Goal: Task Accomplishment & Management: Manage account settings

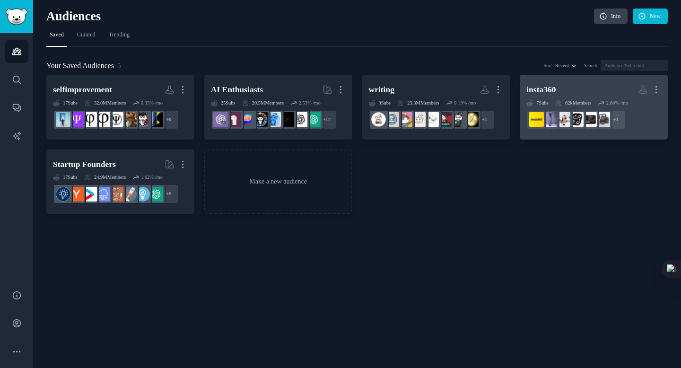
click at [566, 96] on h2 "insta360 More" at bounding box center [593, 89] width 135 height 17
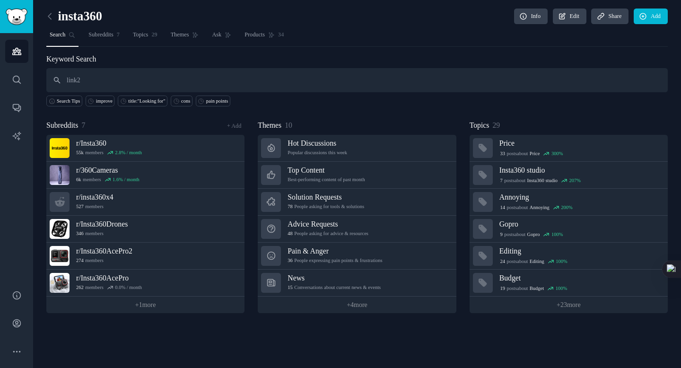
type input "link2"
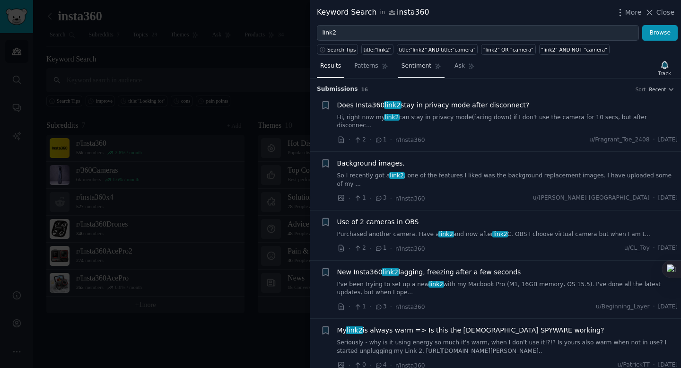
click at [421, 62] on span "Sentiment" at bounding box center [417, 66] width 30 height 9
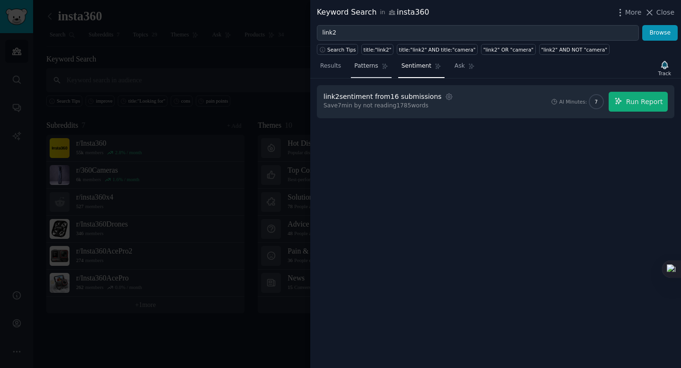
click at [377, 64] on span "Patterns" at bounding box center [366, 66] width 24 height 9
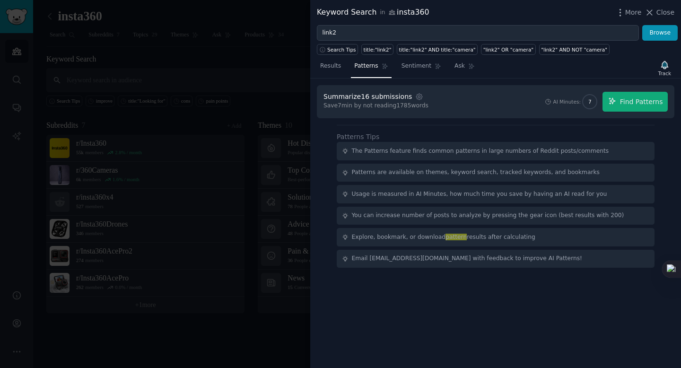
drag, startPoint x: 323, startPoint y: 96, endPoint x: 430, endPoint y: 107, distance: 107.5
click at [430, 107] on div "Summarize 16 submissions Settings Save 7 min by not reading 1785 words AI Minut…" at bounding box center [496, 101] width 358 height 33
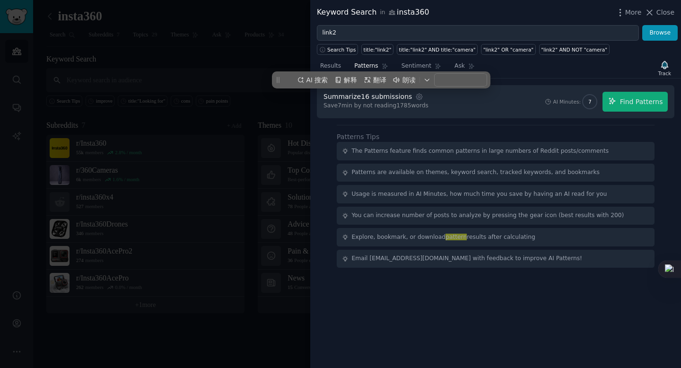
copy div "Summarize 16 submissions Settings Save 7 min by not reading 1785 words"
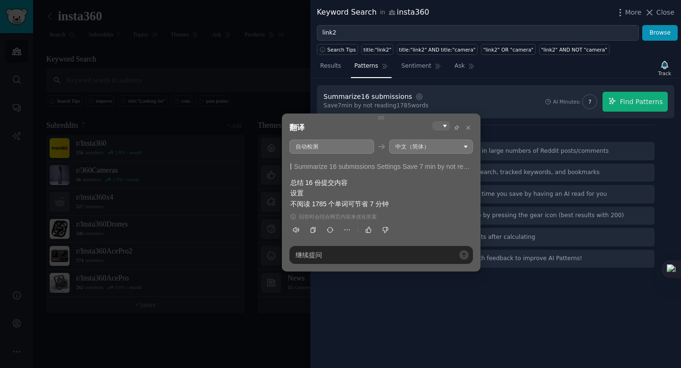
click at [462, 92] on div "Summarize 16 submissions Settings Save 7 min by not reading 1785 words AI Minut…" at bounding box center [496, 102] width 344 height 20
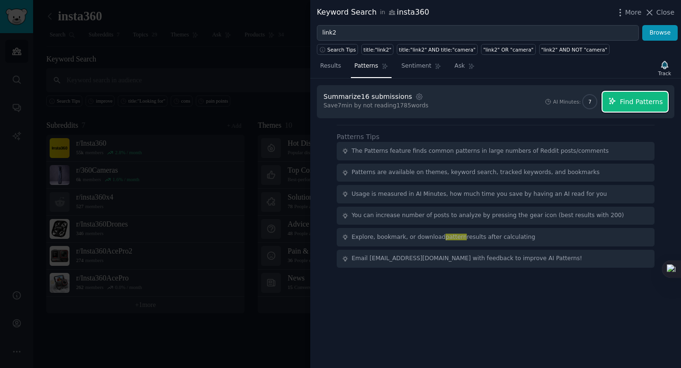
click at [628, 101] on span "Find Patterns" at bounding box center [641, 102] width 43 height 10
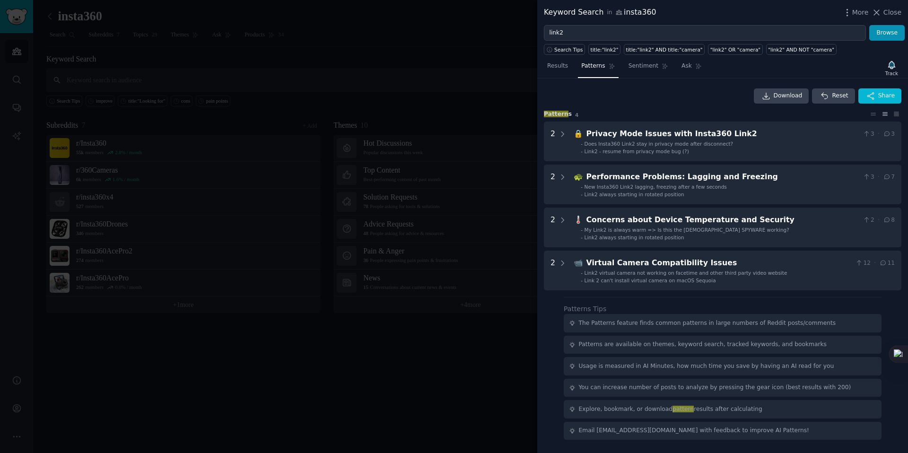
click at [602, 113] on h3 "Pattern s 4" at bounding box center [706, 114] width 324 height 9
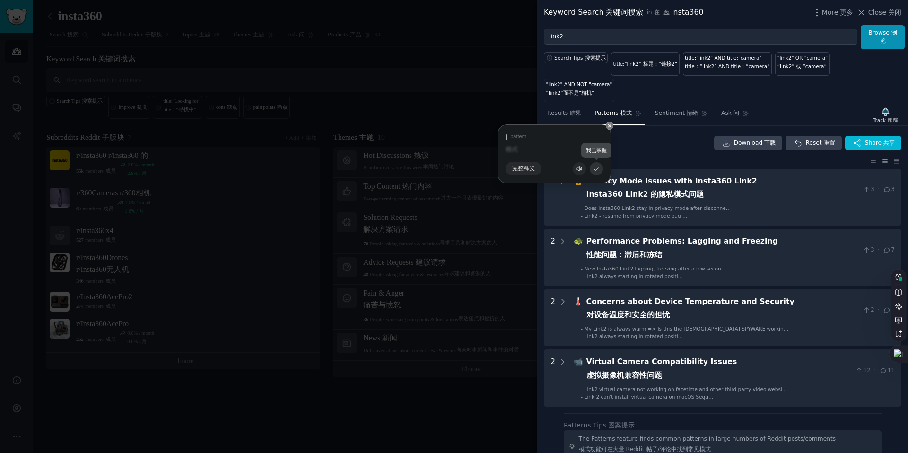
click at [596, 171] on icon at bounding box center [597, 169] width 6 height 6
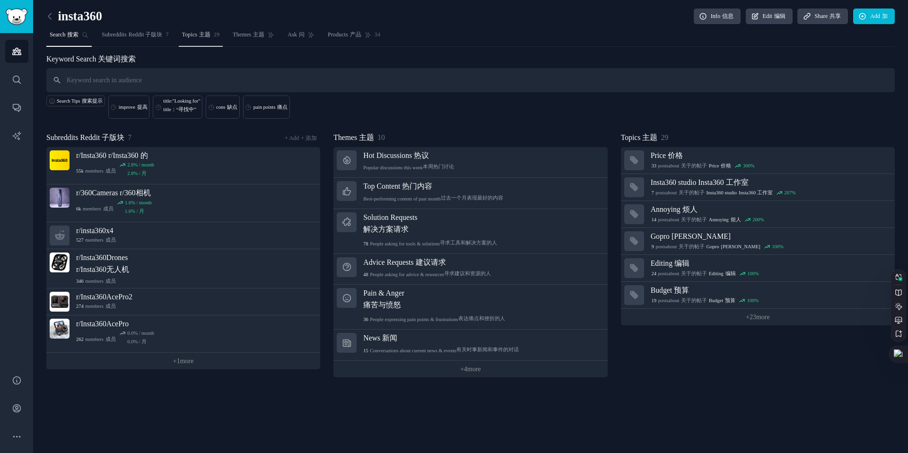
click at [219, 36] on span "29" at bounding box center [217, 35] width 6 height 9
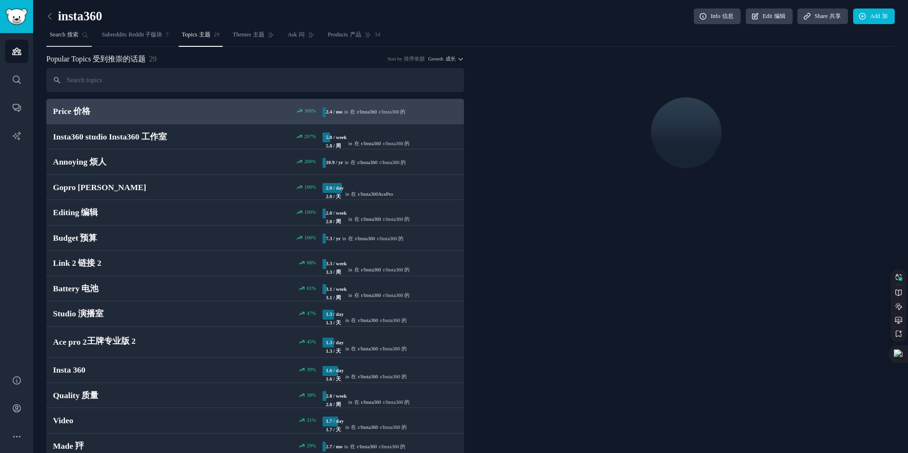
click at [68, 33] on sider-trans "搜索" at bounding box center [71, 34] width 13 height 7
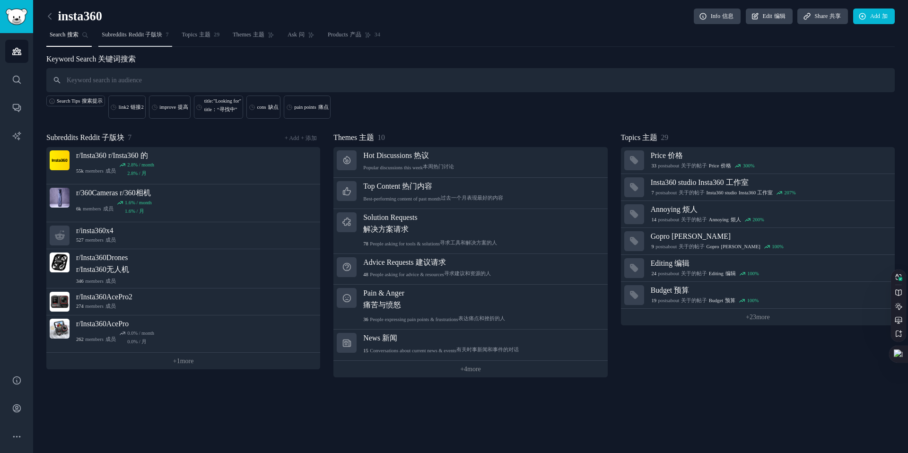
click at [128, 34] on span "Subreddits Reddit 子版块" at bounding box center [132, 35] width 61 height 9
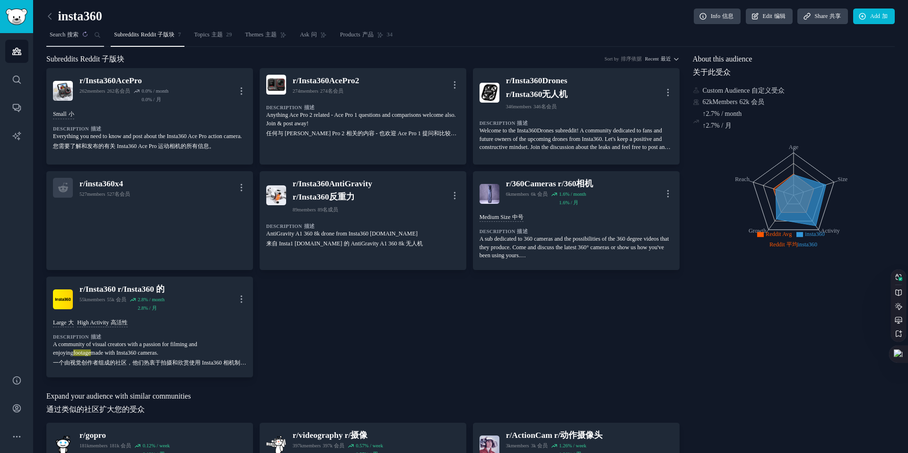
click at [79, 34] on sider-trans-text "搜索" at bounding box center [72, 34] width 11 height 7
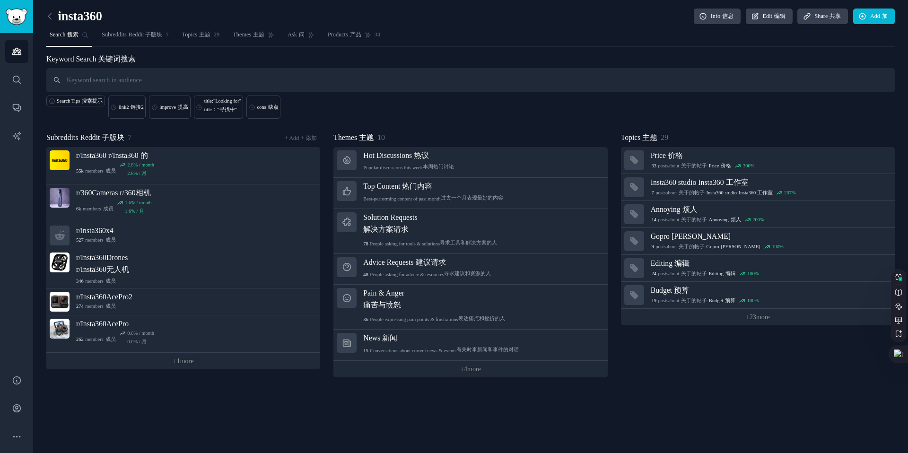
click at [138, 80] on input "text" at bounding box center [470, 80] width 849 height 24
type input "link2"
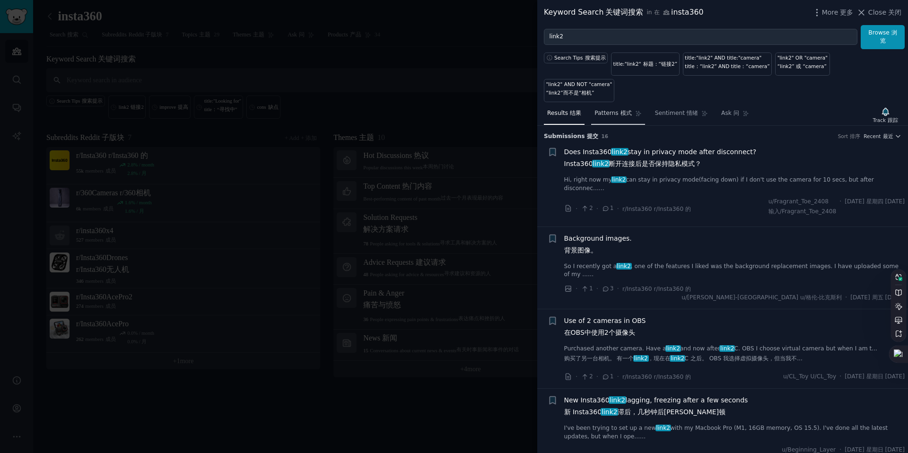
click at [612, 109] on span "Patterns 模式" at bounding box center [613, 113] width 37 height 9
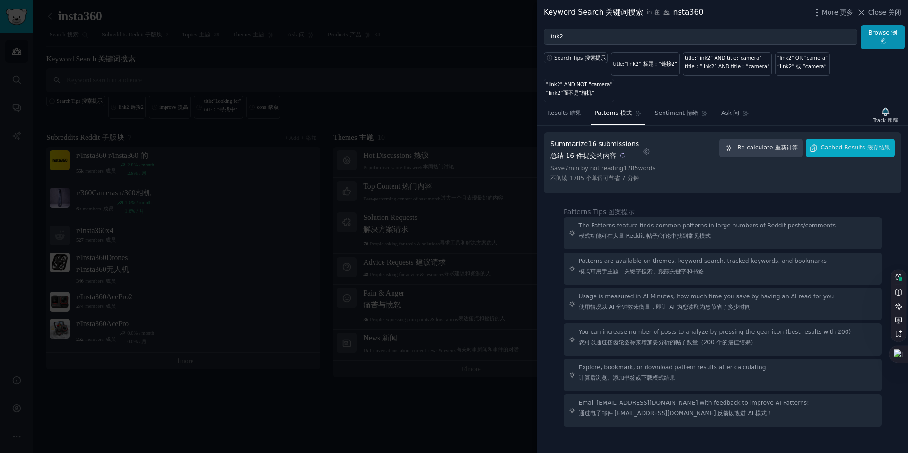
click at [600, 152] on sider-trans-text "总结 16 件提交的内容" at bounding box center [584, 156] width 66 height 8
click at [599, 139] on div "Summarize 16 submissions 总结 16 件提交的内容" at bounding box center [595, 152] width 88 height 26
click at [681, 144] on span "Cached Results 缓存结果" at bounding box center [855, 148] width 69 height 9
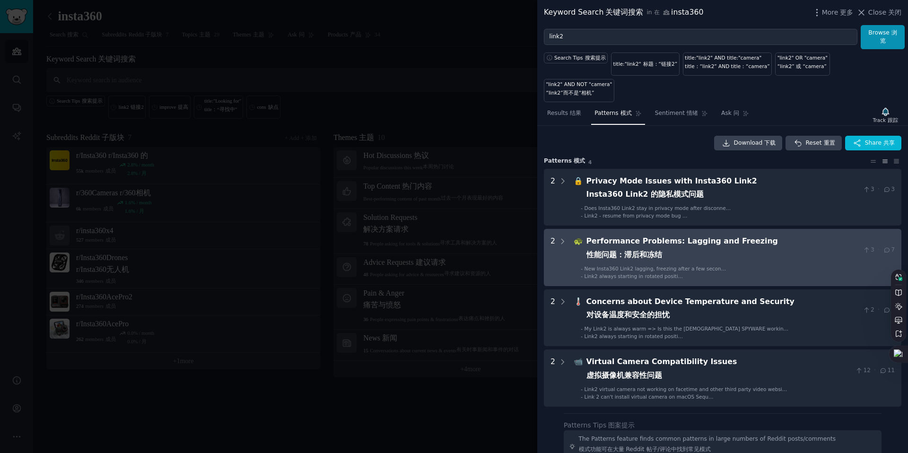
click at [672, 236] on div "Performance Problems: Lagging and Freezing 性能问题：滞后和冻结" at bounding box center [723, 250] width 273 height 29
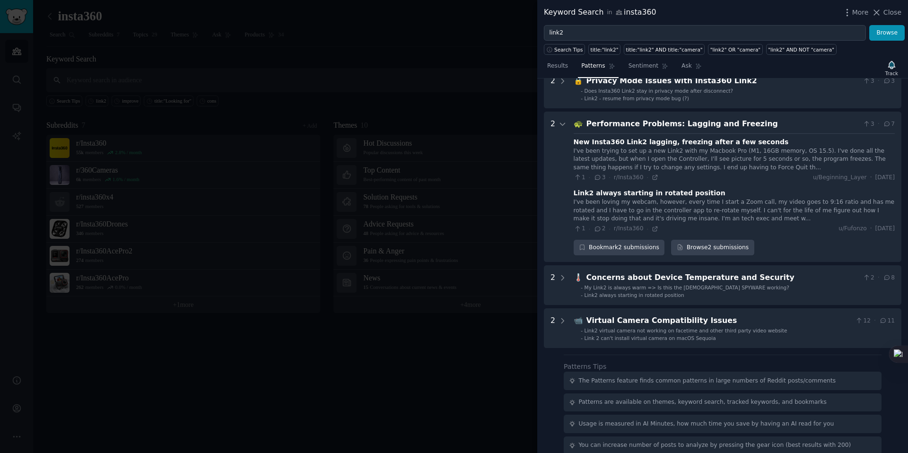
scroll to position [49, 0]
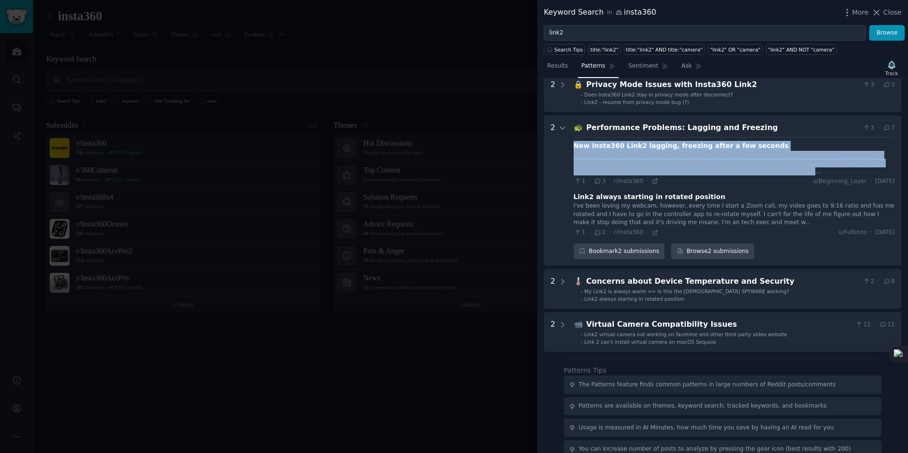
drag, startPoint x: 582, startPoint y: 145, endPoint x: 765, endPoint y: 175, distance: 185.4
click at [681, 175] on Freezing "2 🐢 Performance Problems: Lagging and Freezing 3 · 7 New Insta360 Link2 lagging…" at bounding box center [723, 190] width 358 height 150
copy div "New Insta360 Link2 lagging, freezing after a few seconds I've been trying to se…"
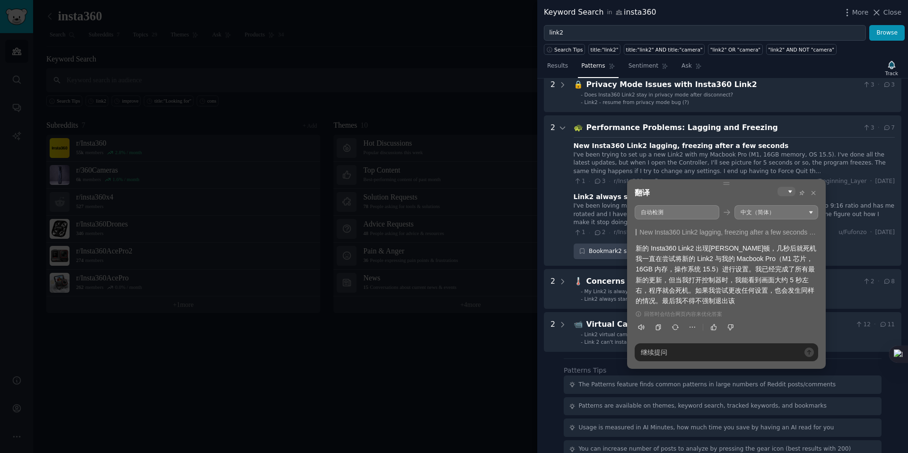
click at [551, 170] on div "2" at bounding box center [553, 190] width 5 height 137
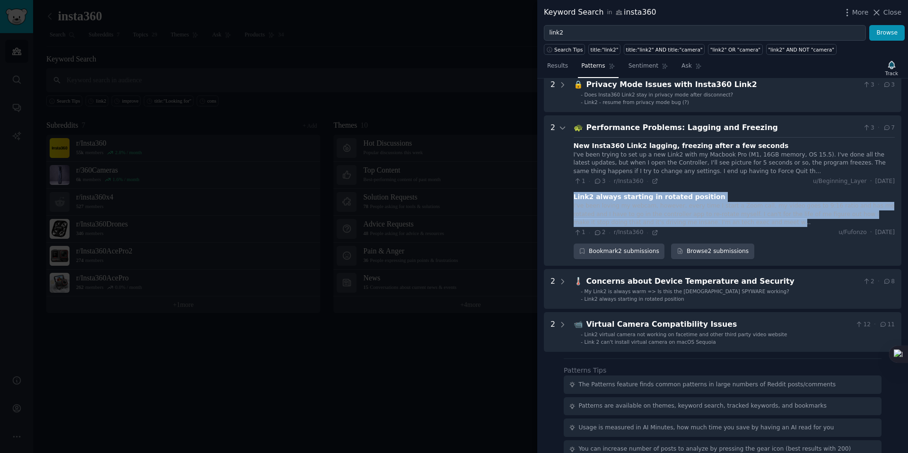
drag, startPoint x: 572, startPoint y: 196, endPoint x: 737, endPoint y: 220, distance: 166.8
click at [681, 220] on Freezing "2 🐢 Performance Problems: Lagging and Freezing 3 · 7 New Insta360 Link2 lagging…" at bounding box center [723, 190] width 358 height 150
copy div "Link2 always starting in rotated position I've been loving my webcam, however, …"
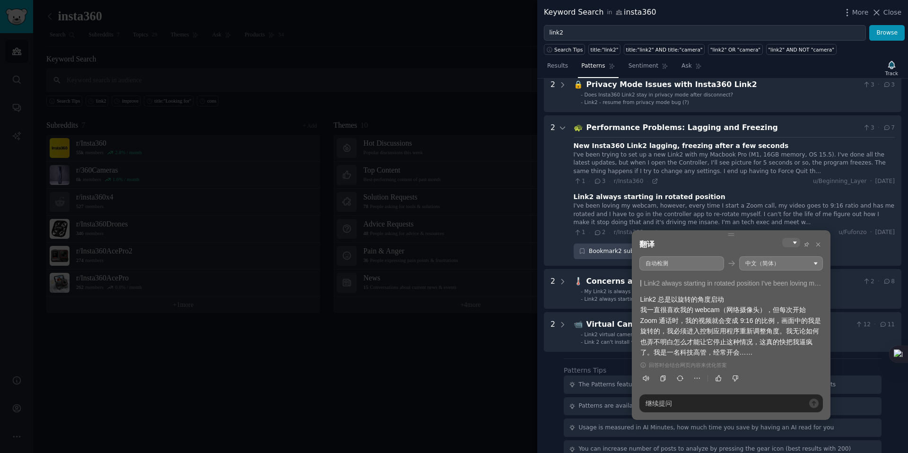
drag, startPoint x: 641, startPoint y: 309, endPoint x: 735, endPoint y: 319, distance: 94.6
click at [681, 319] on div "Link2 总是以旋转的角度启动 我一直很喜欢我的 webcam（网络摄像头），但每次开始 Zoom 通话时，我的视频就会变成 9:16 的比例，画面中的我是…" at bounding box center [731, 325] width 182 height 63
drag, startPoint x: 642, startPoint y: 309, endPoint x: 769, endPoint y: 312, distance: 126.8
click at [681, 312] on div "Link2 总是以旋转的角度启动 我一直很喜欢我的 webcam（网络摄像头），但每次开始 Zoom 通话时，我的视频就会变成 9:16 的比例，画面中的我是…" at bounding box center [731, 325] width 182 height 63
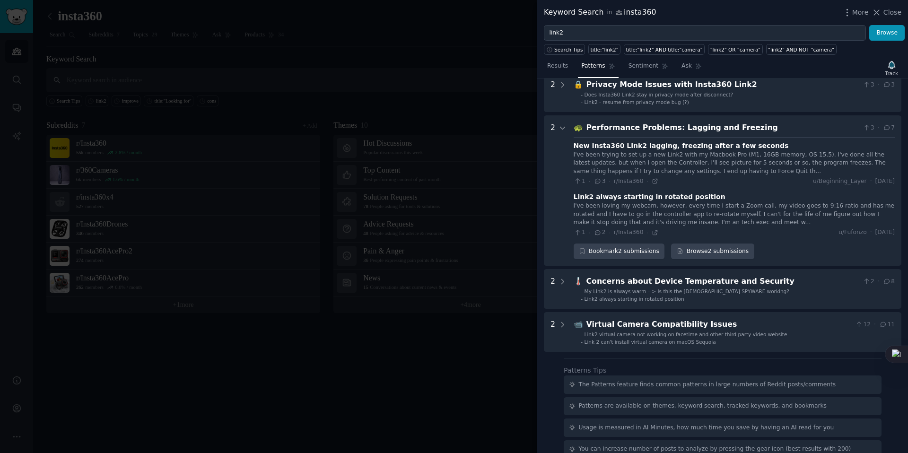
click at [645, 191] on div "New Insta360 Link2 lagging, freezing after a few seconds I've been trying to se…" at bounding box center [734, 187] width 321 height 100
click at [653, 207] on div "I've been loving my webcam, however, every time I start a Zoom call, my video g…" at bounding box center [734, 214] width 321 height 25
click at [674, 133] on div "Performance Problems: Lagging and Freezing" at bounding box center [723, 128] width 273 height 12
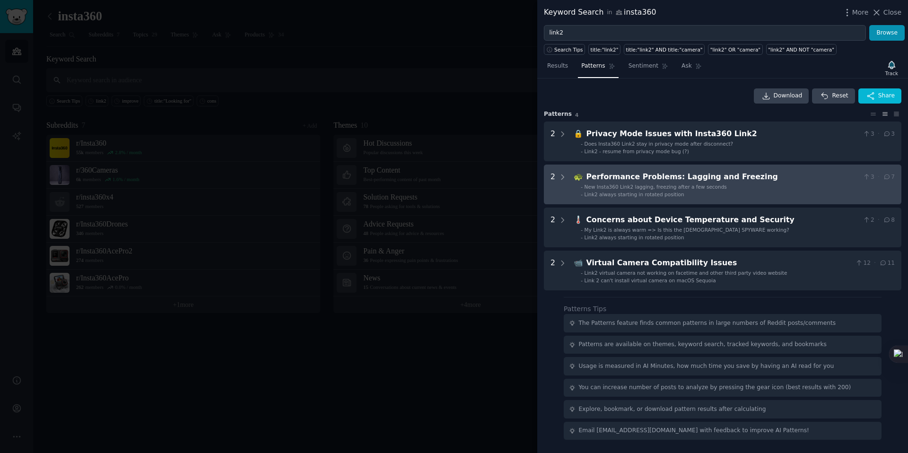
scroll to position [0, 0]
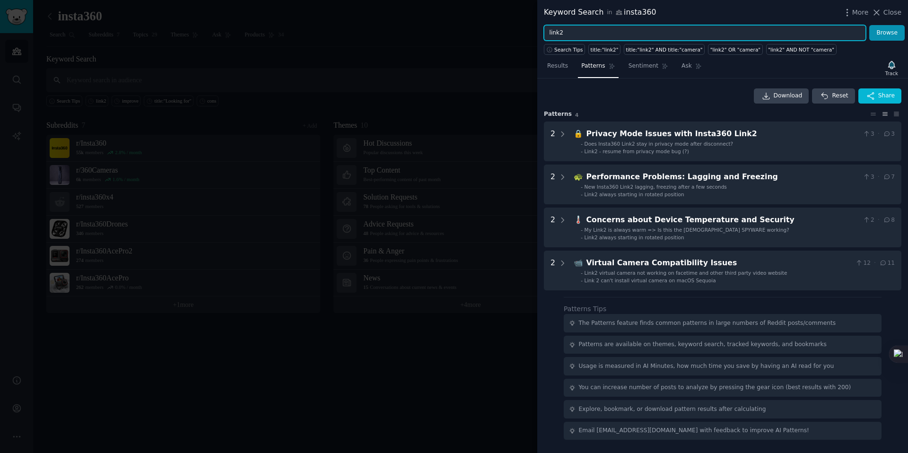
click at [577, 35] on input "link2" at bounding box center [705, 33] width 322 height 16
click at [681, 25] on button "Browse" at bounding box center [886, 33] width 35 height 16
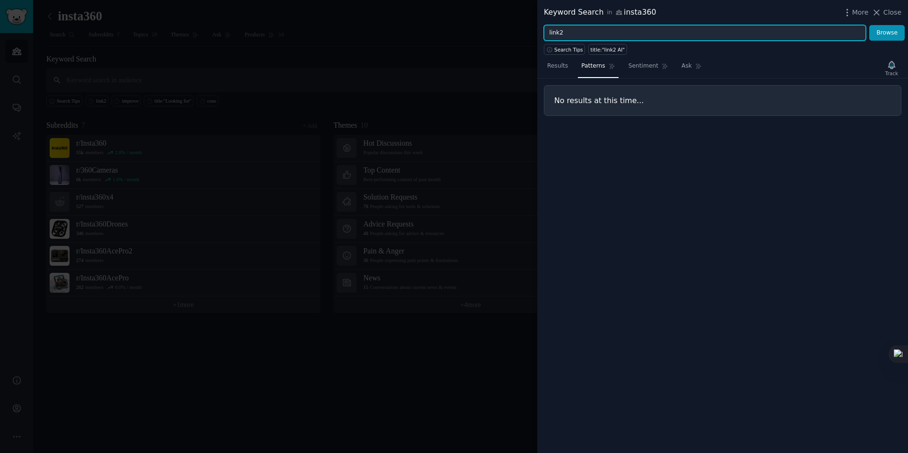
click at [681, 25] on button "Browse" at bounding box center [886, 33] width 35 height 16
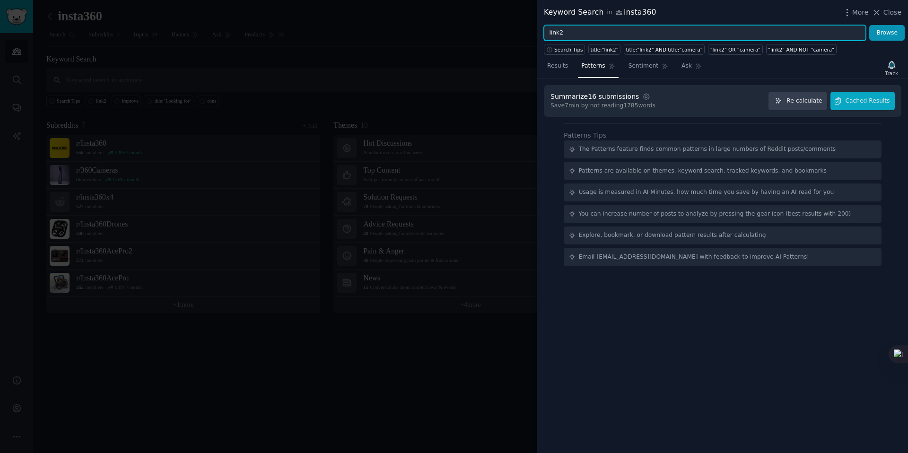
click at [581, 34] on input "link2" at bounding box center [705, 33] width 322 height 16
type input "l"
click at [681, 25] on button "Browse" at bounding box center [886, 33] width 35 height 16
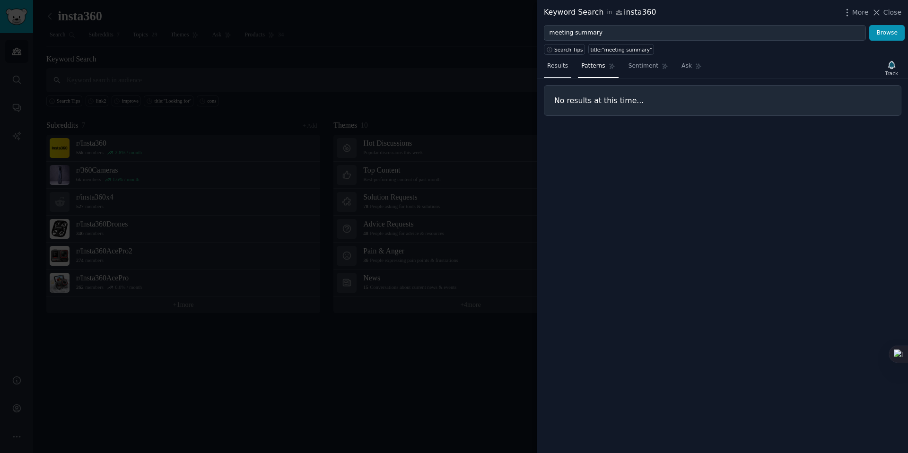
click at [564, 66] on span "Results" at bounding box center [557, 66] width 21 height 9
click at [561, 68] on span "Results" at bounding box center [557, 66] width 21 height 9
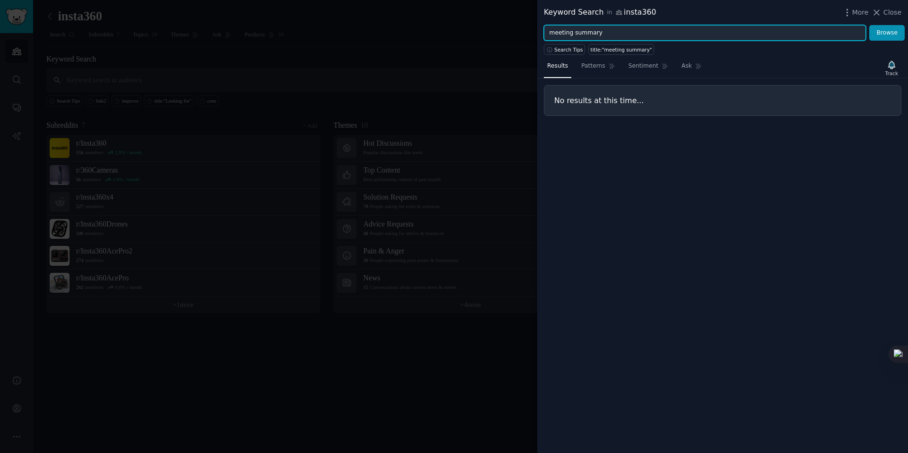
drag, startPoint x: 572, startPoint y: 35, endPoint x: 631, endPoint y: 35, distance: 59.1
click at [631, 35] on input "meeting summary" at bounding box center [705, 33] width 322 height 16
click at [681, 25] on button "Browse" at bounding box center [886, 33] width 35 height 16
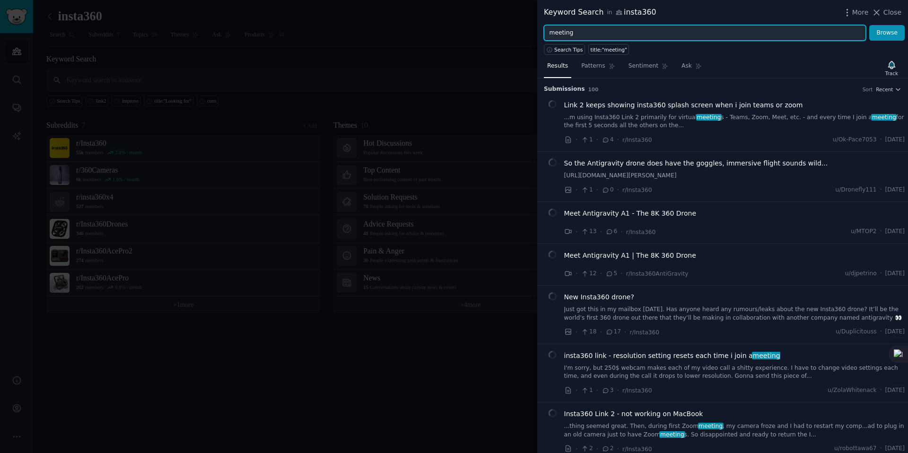
drag, startPoint x: 584, startPoint y: 34, endPoint x: 550, endPoint y: 34, distance: 34.1
click at [550, 34] on input "meeting" at bounding box center [705, 33] width 322 height 16
type input "transcription"
click at [681, 25] on button "Browse" at bounding box center [886, 33] width 35 height 16
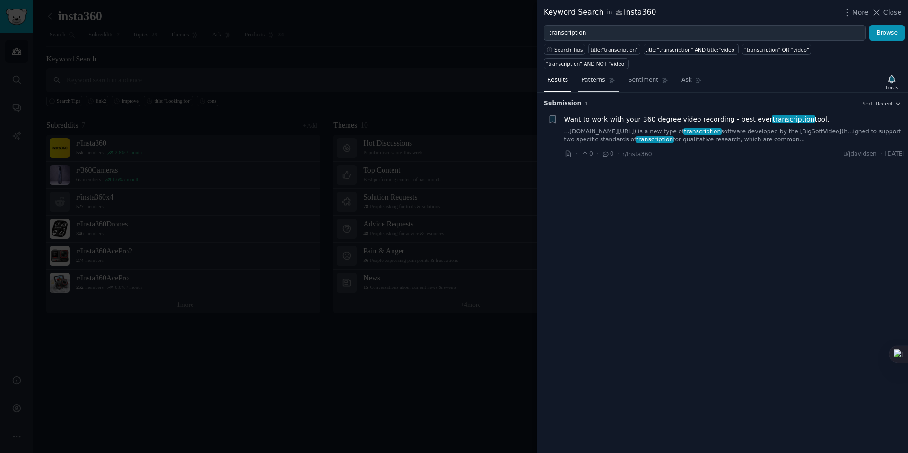
click at [593, 76] on span "Patterns" at bounding box center [593, 80] width 24 height 9
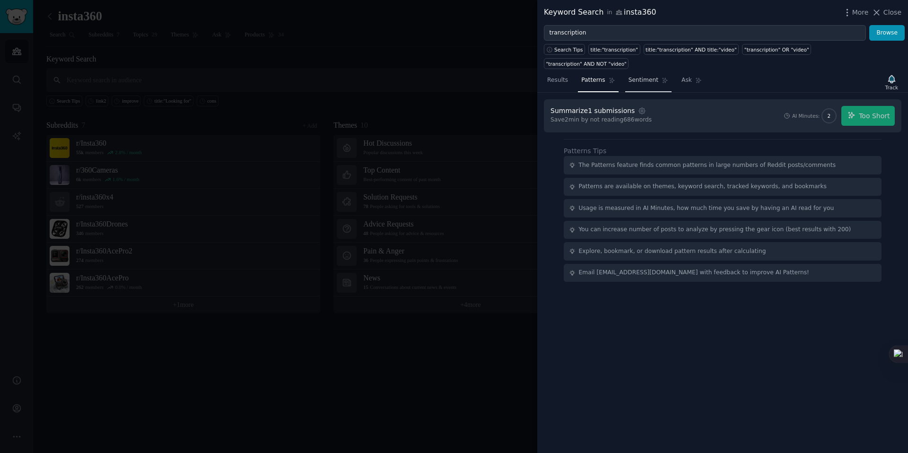
click at [629, 76] on span "Sentiment" at bounding box center [644, 80] width 30 height 9
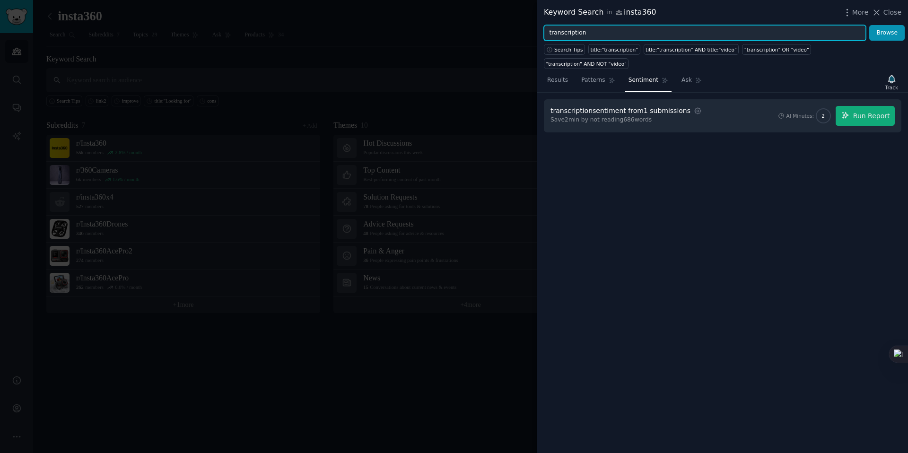
drag, startPoint x: 604, startPoint y: 31, endPoint x: 548, endPoint y: 31, distance: 55.8
click at [548, 31] on input "transcription" at bounding box center [705, 33] width 322 height 16
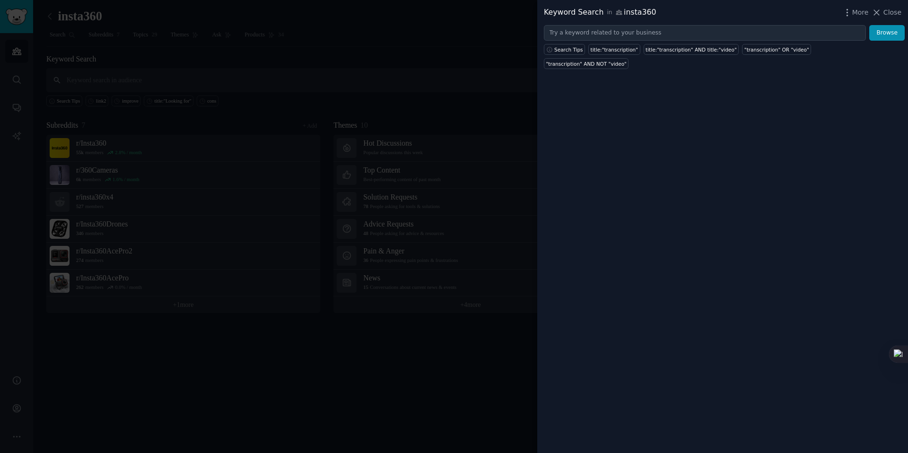
click at [609, 109] on div "Keyword Search in insta360 More Close Browse Search Tips title:"transcription" …" at bounding box center [722, 226] width 371 height 453
click at [681, 13] on span "Close" at bounding box center [893, 13] width 18 height 10
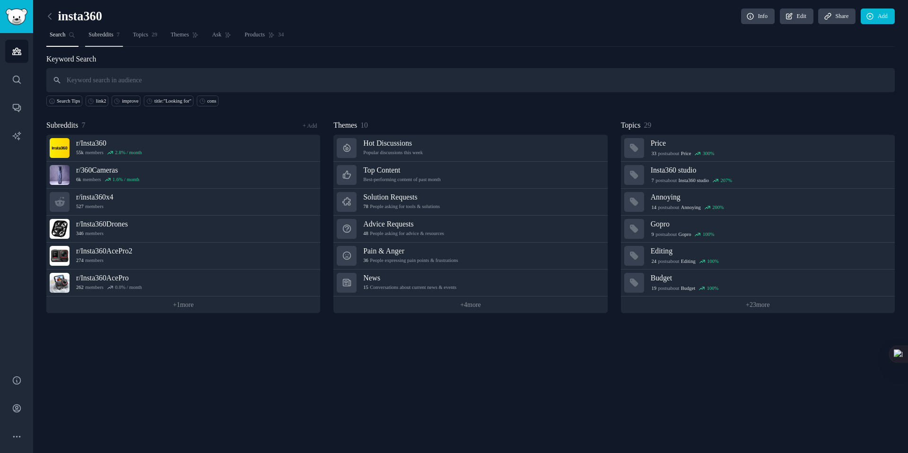
click at [105, 39] on link "Subreddits 7" at bounding box center [104, 36] width 38 height 19
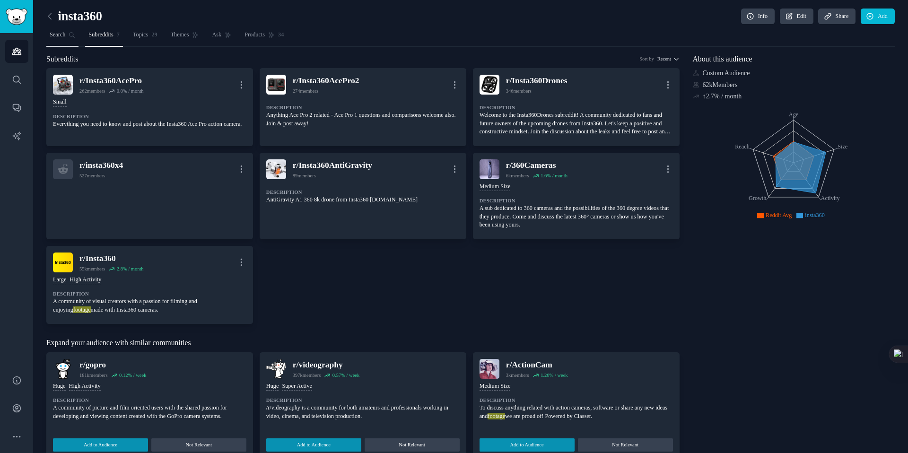
click at [69, 38] on link "Search" at bounding box center [62, 36] width 32 height 19
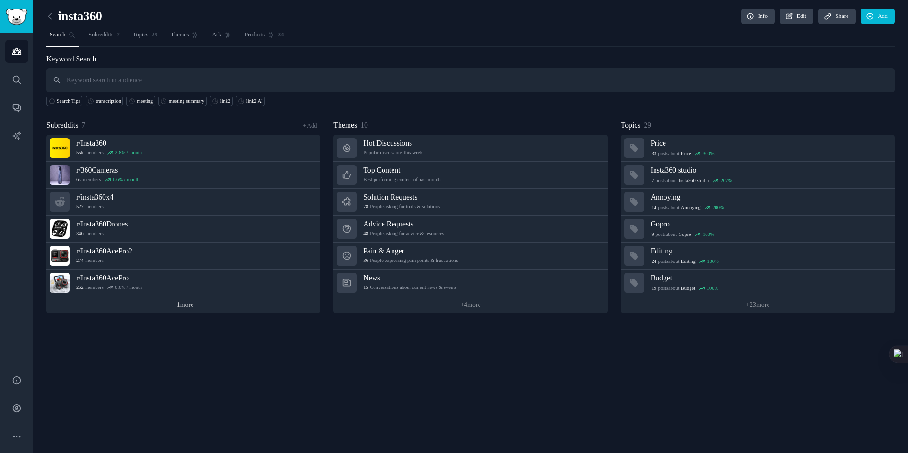
click at [173, 304] on link "+ 1 more" at bounding box center [183, 305] width 274 height 17
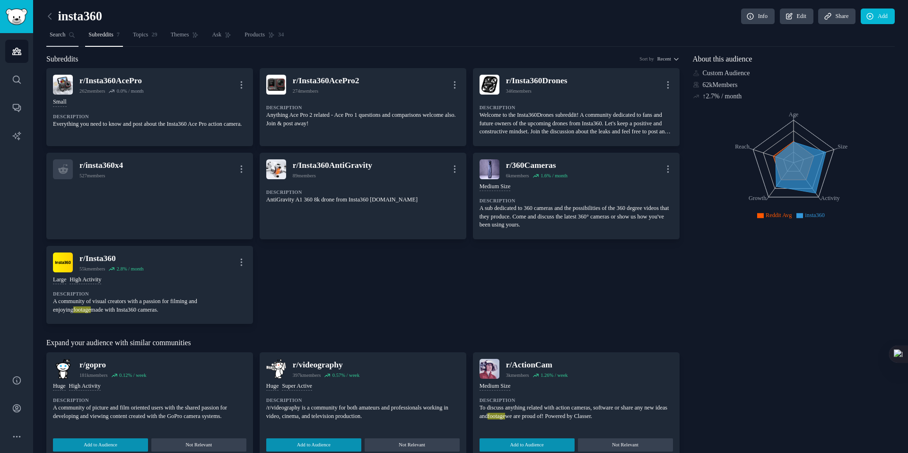
click at [65, 37] on span "Search" at bounding box center [58, 35] width 16 height 9
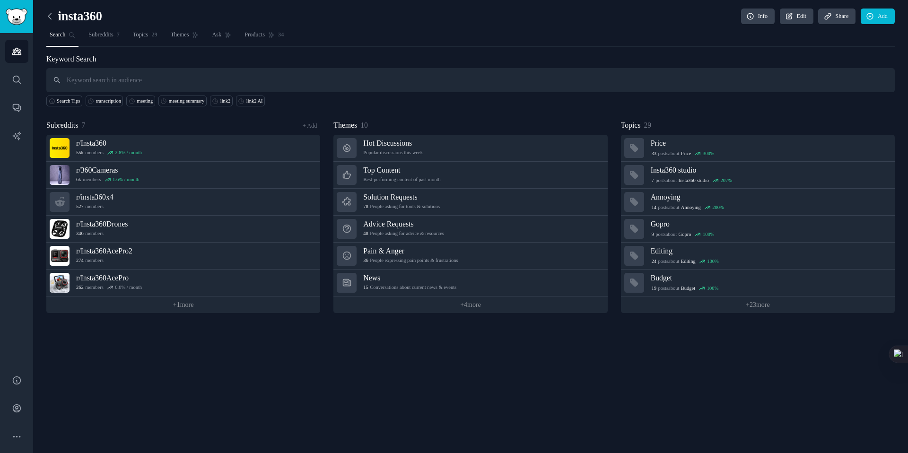
click at [53, 18] on icon at bounding box center [50, 16] width 10 height 10
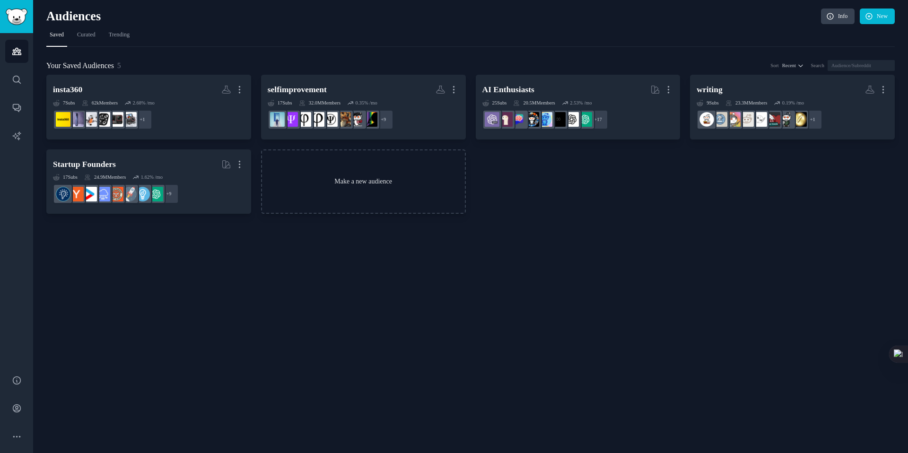
click at [344, 166] on link "Make a new audience" at bounding box center [363, 181] width 205 height 65
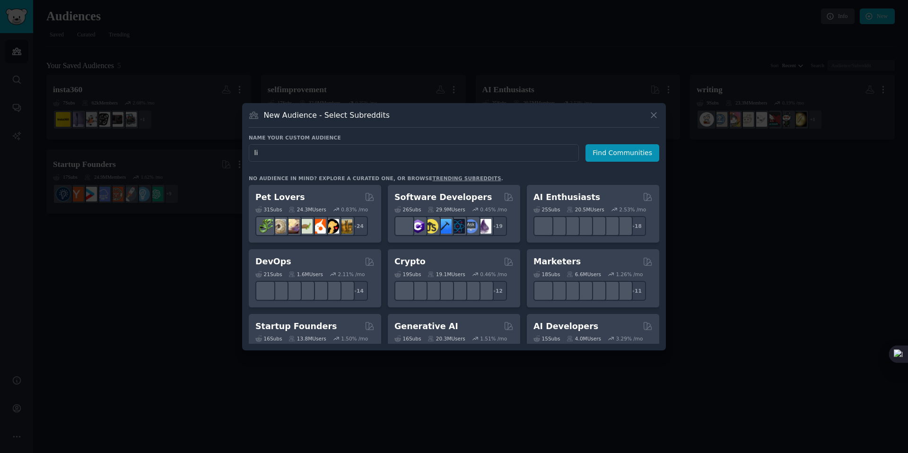
type input "l"
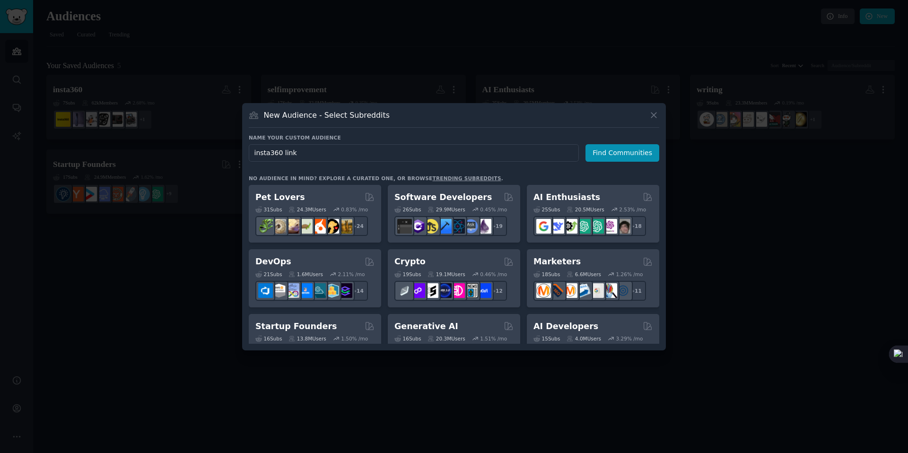
type input "insta360 link2"
click button "Find Communities" at bounding box center [623, 153] width 74 height 18
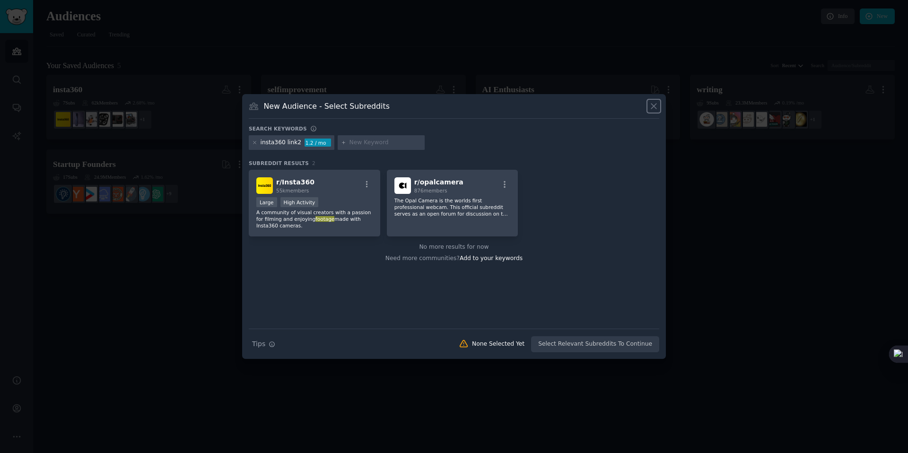
click at [650, 106] on icon at bounding box center [654, 106] width 10 height 10
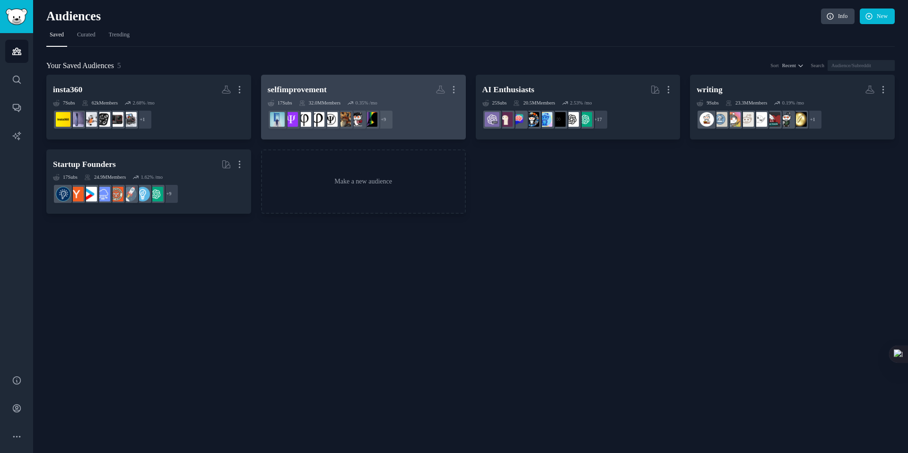
click at [360, 90] on h2 "selfimprovement More" at bounding box center [364, 89] width 192 height 17
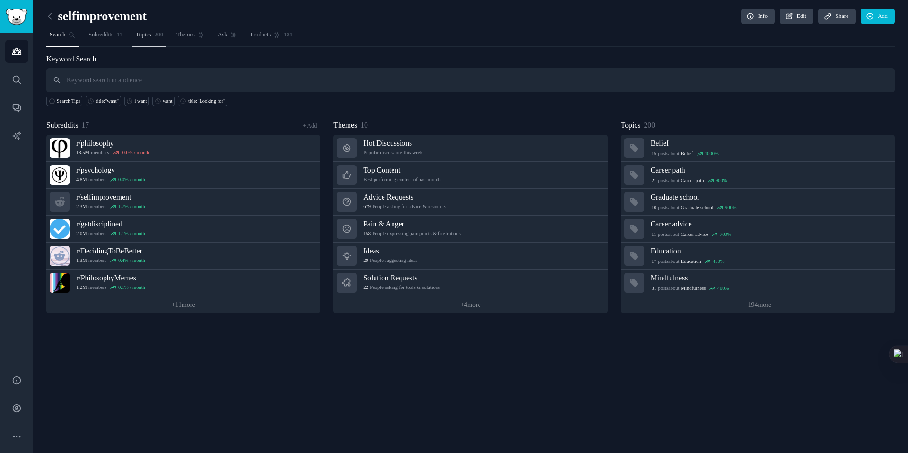
click at [151, 37] on span "Topics" at bounding box center [144, 35] width 16 height 9
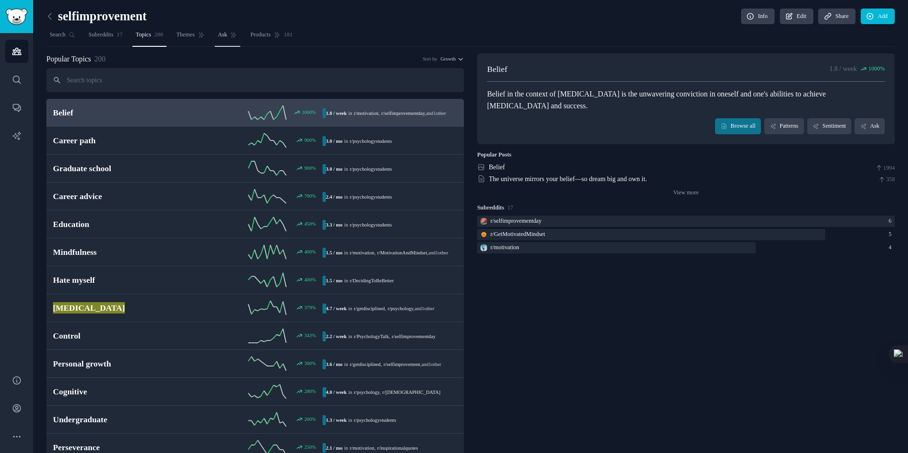
click at [228, 36] on span "Ask" at bounding box center [222, 35] width 9 height 9
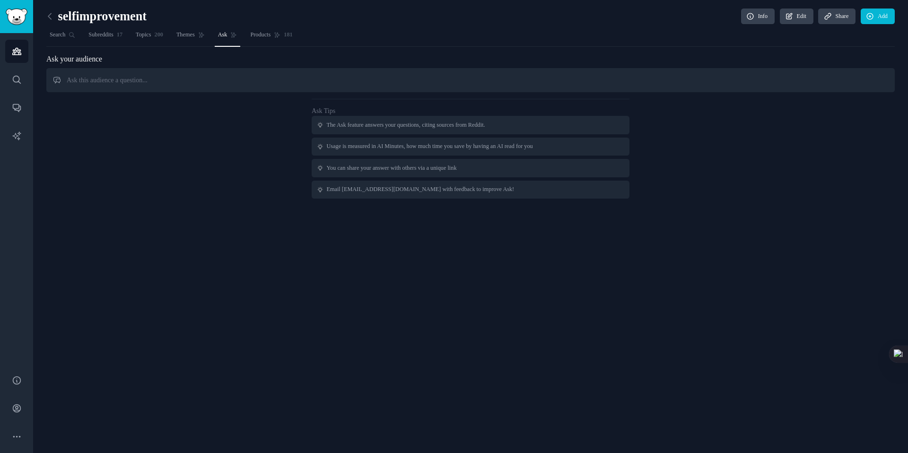
click at [280, 86] on input "text" at bounding box center [470, 80] width 849 height 24
type input "w"
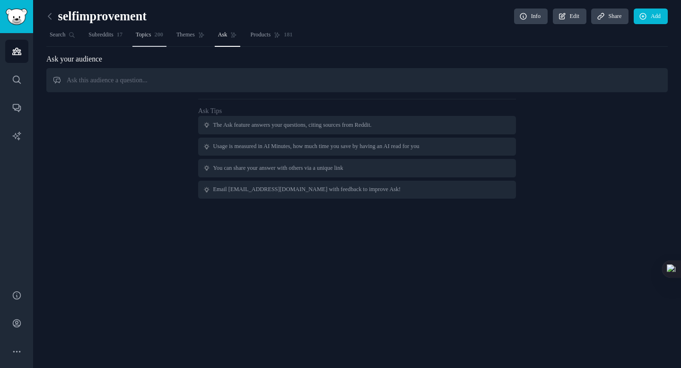
click at [161, 27] on link "Topics 200" at bounding box center [149, 36] width 34 height 19
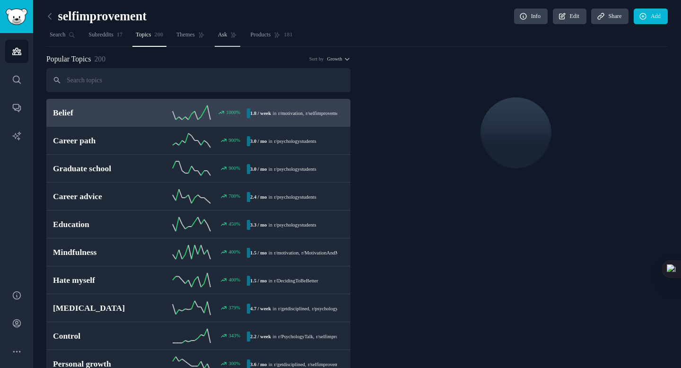
click at [228, 31] on span "Ask" at bounding box center [222, 35] width 9 height 9
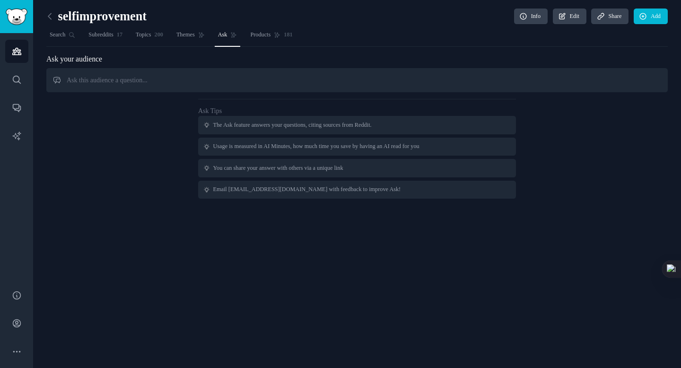
click at [202, 79] on input "text" at bounding box center [357, 80] width 622 height 24
type input "高频的问题是什么"
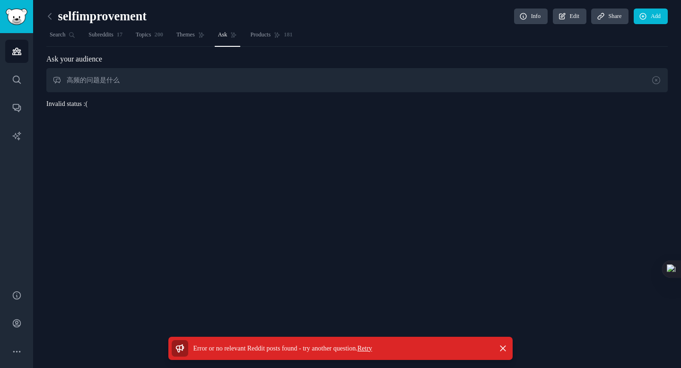
drag, startPoint x: 70, startPoint y: 81, endPoint x: 193, endPoint y: 81, distance: 123.9
click at [193, 81] on input "高频的问题是什么" at bounding box center [357, 80] width 622 height 24
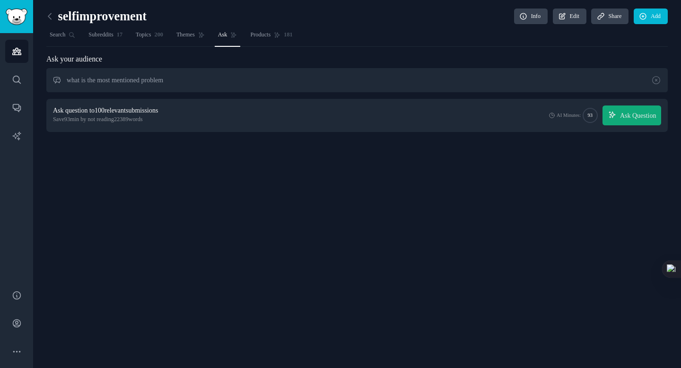
drag, startPoint x: 68, startPoint y: 80, endPoint x: 208, endPoint y: 81, distance: 140.0
click at [208, 81] on input "what is the most mentioned problem" at bounding box center [357, 80] width 622 height 24
type input "if i need to write newsletter to solve the most important problem, what is that"
click at [620, 111] on span "Ask Question" at bounding box center [638, 116] width 36 height 10
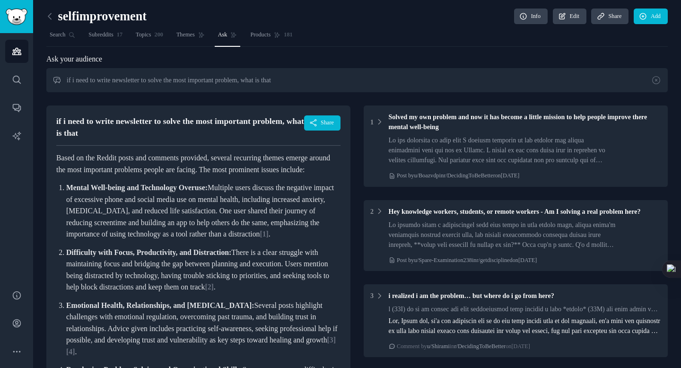
scroll to position [38, 0]
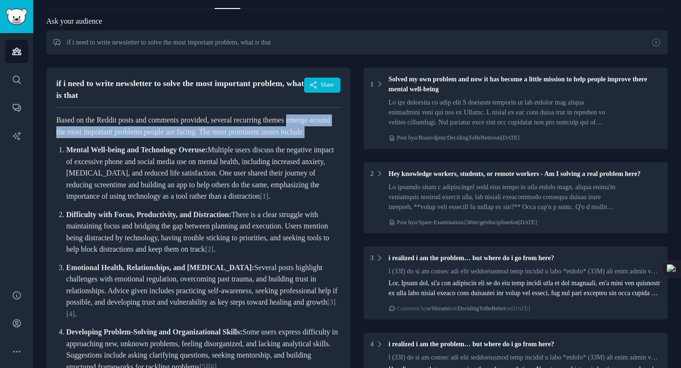
drag, startPoint x: 54, startPoint y: 127, endPoint x: 156, endPoint y: 144, distance: 103.7
click at [156, 144] on div "if i need to write newsletter to solve the most important problem, what is that…" at bounding box center [198, 267] width 304 height 398
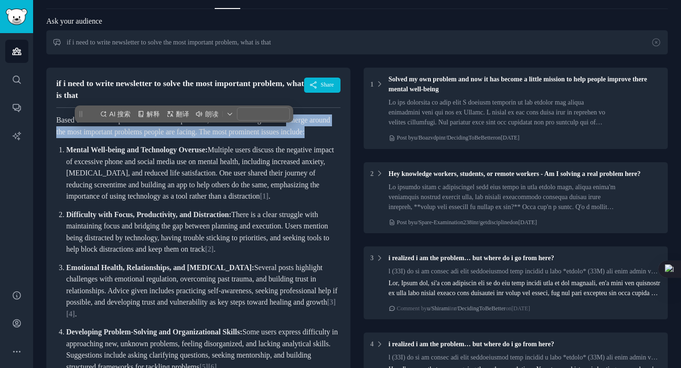
copy p "emerge around the most important problems people are facing. The most prominent…"
click at [115, 138] on p "Based on the Reddit posts and comments provided, several recurring themes emerg…" at bounding box center [198, 125] width 284 height 23
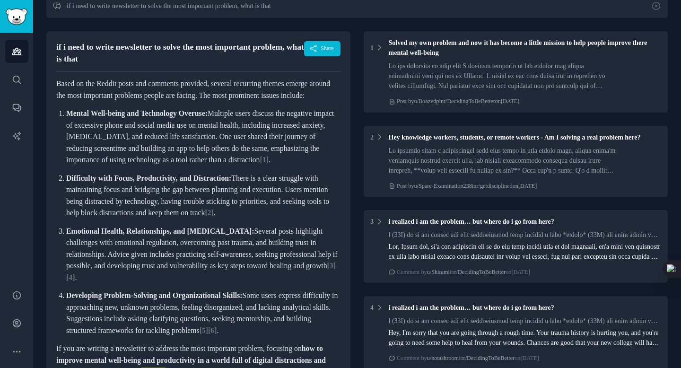
scroll to position [75, 0]
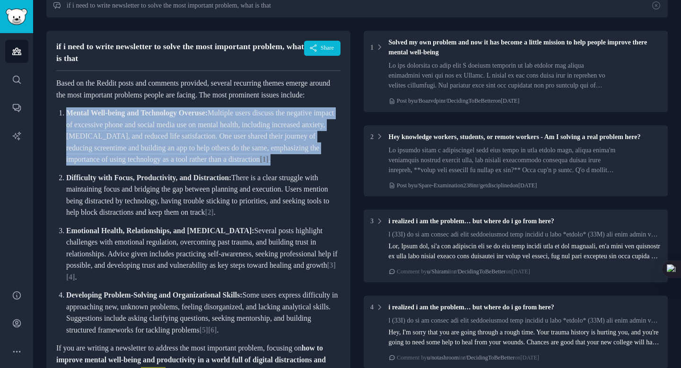
drag, startPoint x: 67, startPoint y: 124, endPoint x: 183, endPoint y: 180, distance: 128.6
click at [183, 166] on p "Mental Well-being and Technology Overuse: Multiple users discuss the negative i…" at bounding box center [203, 136] width 274 height 58
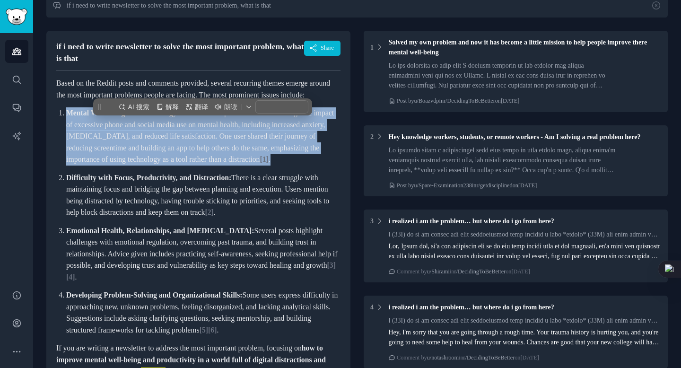
copy p "Mental Well-being and Technology Overuse: Multiple users discuss the negative i…"
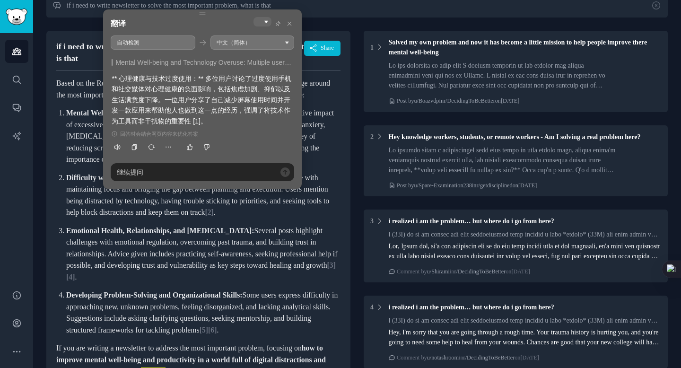
drag, startPoint x: 250, startPoint y: 76, endPoint x: 219, endPoint y: 87, distance: 32.6
click at [219, 88] on div "** 心理健康与技术过度使用：** 多位用户讨论了过度使用手机和社交媒体对心理健康的负面影响，包括焦虑加剧、抑郁以及生活满意度下降。一位用户分享了自己减少屏幕…" at bounding box center [203, 99] width 182 height 53
click at [219, 87] on div "** 心理健康与技术过度使用：** 多位用户讨论了过度使用手机和社交媒体对心理健康的负面影响，包括焦虑加剧、抑郁以及生活满意度下降。一位用户分享了自己减少屏幕…" at bounding box center [203, 99] width 182 height 53
click at [54, 146] on div "if i need to write newsletter to solve the most important problem, what is that…" at bounding box center [198, 230] width 304 height 398
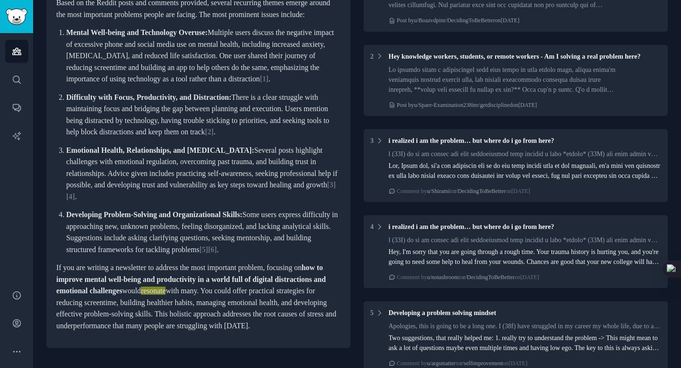
scroll to position [128, 0]
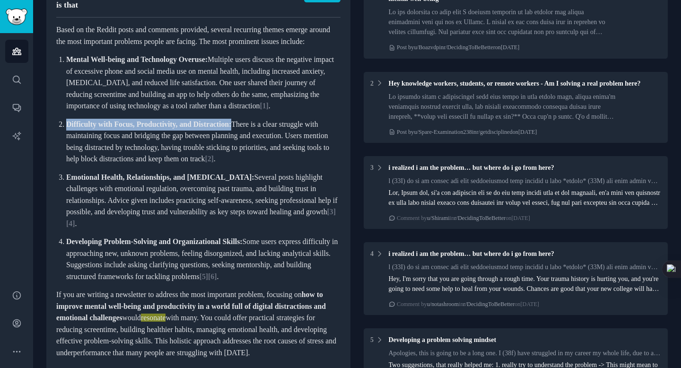
drag, startPoint x: 67, startPoint y: 148, endPoint x: 246, endPoint y: 148, distance: 179.3
click at [246, 148] on p "Difficulty with Focus, Productivity, and Distraction: There is a clear struggle…" at bounding box center [203, 142] width 274 height 46
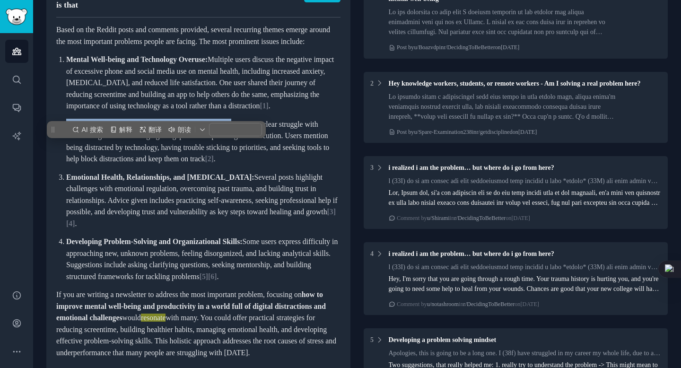
copy strong "Difficulty with Focus, Productivity, and Distraction:"
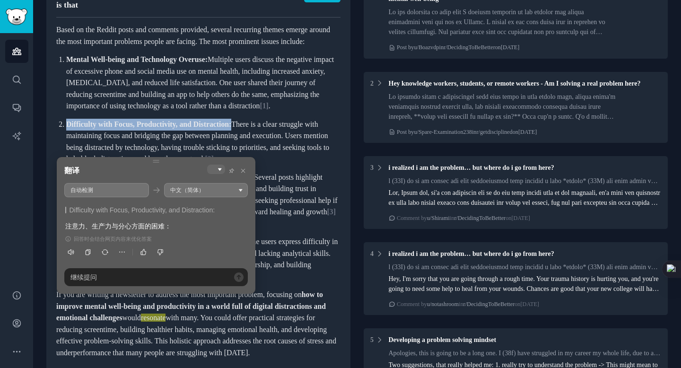
click at [193, 112] on p "Mental Well-being and Technology Overuse: Multiple users discuss the negative i…" at bounding box center [203, 83] width 274 height 58
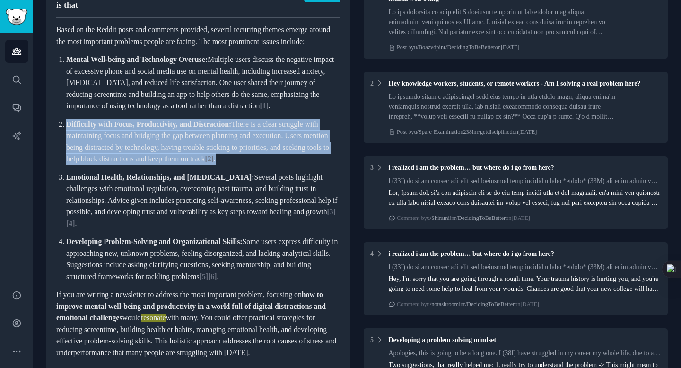
drag, startPoint x: 67, startPoint y: 149, endPoint x: 112, endPoint y: 194, distance: 63.5
click at [112, 165] on p "Difficulty with Focus, Productivity, and Distraction: There is a clear struggle…" at bounding box center [203, 142] width 274 height 46
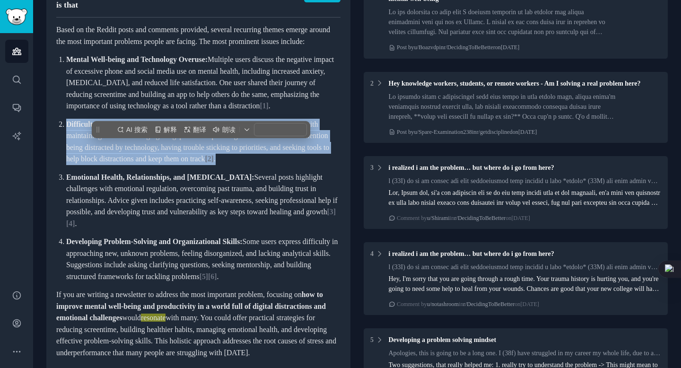
copy p "Difficulty with Focus, Productivity, and Distraction: There is a clear struggle…"
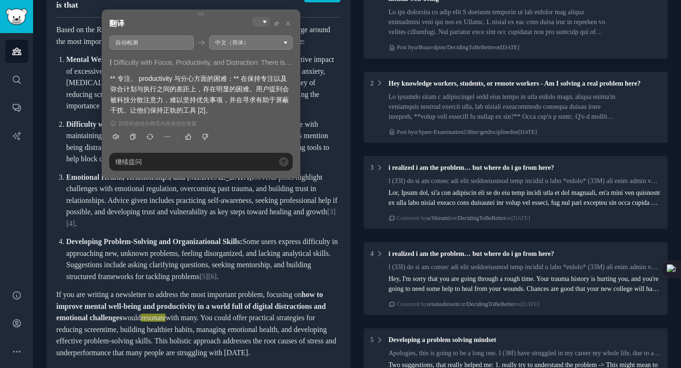
click at [195, 99] on div "** 专注、 productivity 与分心方面的困难：** 在保持专注以及弥合计划与执行之间的差距上，存在明显的困难。用户提到会被科技分散注意力，难以坚持…" at bounding box center [201, 94] width 182 height 43
drag, startPoint x: 116, startPoint y: 98, endPoint x: 232, endPoint y: 108, distance: 116.8
click at [232, 108] on div "** 专注、 productivity 与分心方面的困难：** 在保持专注以及弥合计划与执行之间的差距上，存在明显的困难。用户提到会被科技分散注意力，难以坚持…" at bounding box center [201, 94] width 182 height 43
click at [206, 99] on div "** 专注、 productivity 与分心方面的困难：** 在保持专注以及弥合计划与执行之间的差距上，存在明显的困难。用户提到会被科技分散注意力，难以坚持…" at bounding box center [201, 94] width 182 height 43
drag, startPoint x: 112, startPoint y: 88, endPoint x: 202, endPoint y: 88, distance: 89.9
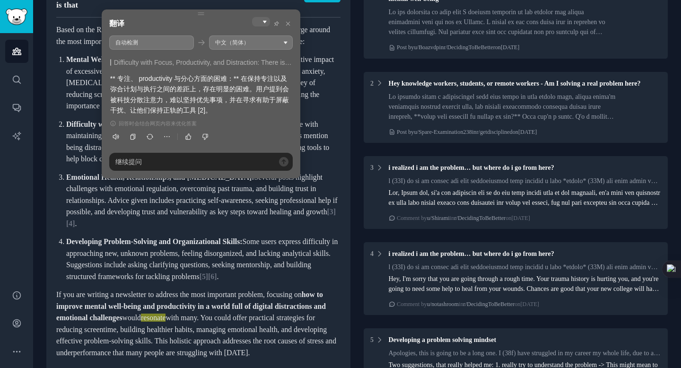
click at [202, 88] on div "** 专注、 productivity 与分心方面的困难：** 在保持专注以及弥合计划与执行之间的差距上，存在明显的困难。用户提到会被科技分散注意力，难以坚持…" at bounding box center [201, 94] width 182 height 43
drag, startPoint x: 202, startPoint y: 88, endPoint x: 255, endPoint y: 88, distance: 53.0
click at [255, 88] on div "** 专注、 productivity 与分心方面的困难：** 在保持专注以及弥合计划与执行之间的差距上，存在明显的困难。用户提到会被科技分散注意力，难以坚持…" at bounding box center [201, 94] width 182 height 43
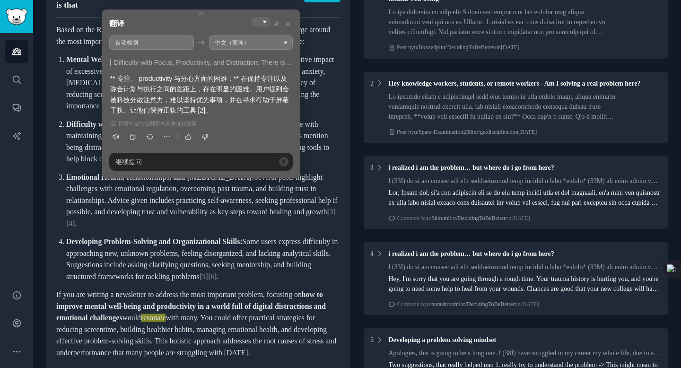
click at [80, 165] on p "Difficulty with Focus, Productivity, and Distraction: There is a clear struggle…" at bounding box center [203, 142] width 274 height 46
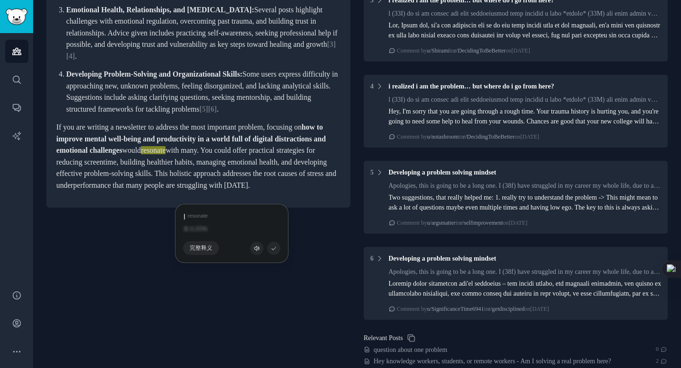
scroll to position [271, 0]
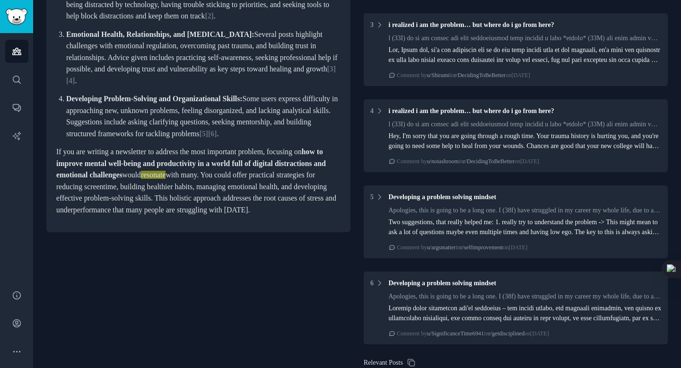
click at [189, 216] on p "If you are writing a newsletter to address the most important problem, focusing…" at bounding box center [198, 181] width 284 height 70
click at [140, 201] on p "If you are writing a newsletter to address the most important problem, focusing…" at bounding box center [198, 181] width 284 height 70
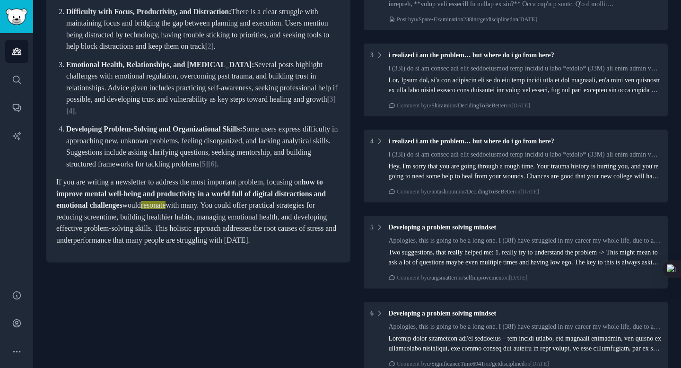
scroll to position [237, 0]
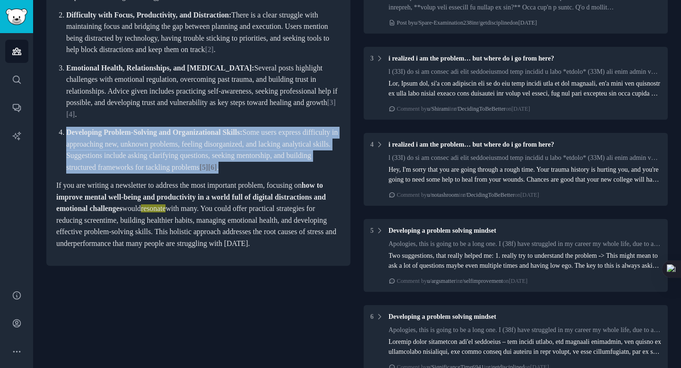
drag, startPoint x: 67, startPoint y: 168, endPoint x: 138, endPoint y: 211, distance: 82.8
click at [138, 173] on p "Developing Problem-Solving and Organizational Skills: Some users express diffic…" at bounding box center [203, 150] width 274 height 46
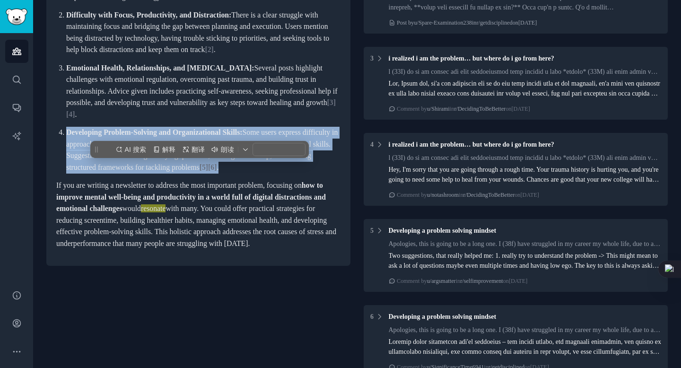
copy p "Developing Problem-Solving and Organizational Skills: Some users express diffic…"
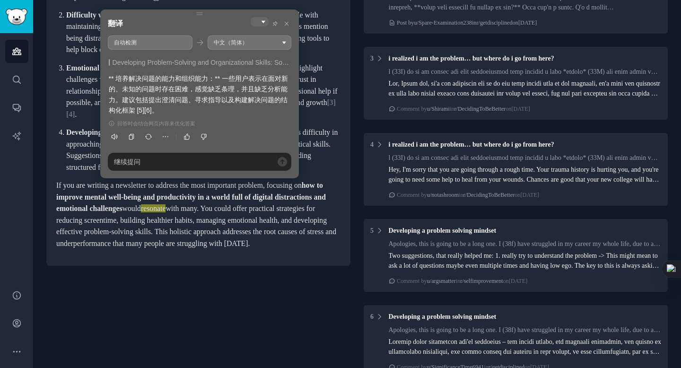
drag, startPoint x: 117, startPoint y: 78, endPoint x: 208, endPoint y: 79, distance: 90.8
click at [208, 79] on div "** 培养解决问题的能力和组织能力：** 一些用户表示在面对新的、未知的问题时存在困难，感觉缺乏条理，并且缺乏分析能力。建议包括提出澄清问题、寻求指导以及构建…" at bounding box center [200, 94] width 182 height 43
drag, startPoint x: 119, startPoint y: 79, endPoint x: 215, endPoint y: 80, distance: 96.0
click at [215, 80] on div "** 培养解决问题的能力和组织能力：** 一些用户表示在面对新的、未知的问题时存在困难，感觉缺乏条理，并且缺乏分析能力。建议包括提出澄清问题、寻求指导以及构建…" at bounding box center [200, 94] width 182 height 43
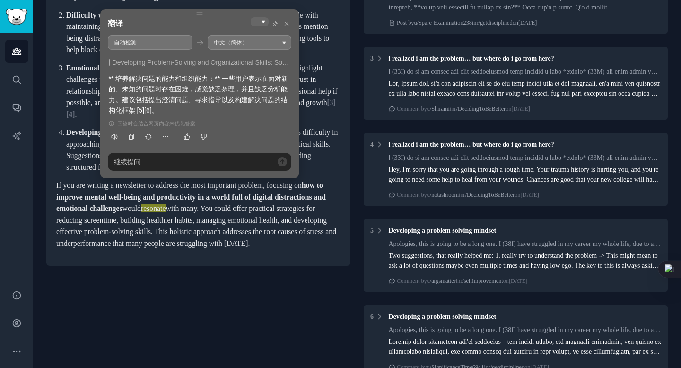
click at [167, 89] on div "** 培养解决问题的能力和组织能力：** 一些用户表示在面对新的、未知的问题时存在困难，感觉缺乏条理，并且缺乏分析能力。建议包括提出澄清问题、寻求指导以及构建…" at bounding box center [200, 94] width 182 height 43
drag, startPoint x: 110, startPoint y: 88, endPoint x: 227, endPoint y: 76, distance: 117.0
click at [227, 76] on div "** 培养解决问题的能力和组织能力：** 一些用户表示在面对新的、未知的问题时存在困难，感觉缺乏条理，并且缺乏分析能力。建议包括提出澄清问题、寻求指导以及构建…" at bounding box center [200, 94] width 182 height 43
drag, startPoint x: 196, startPoint y: 89, endPoint x: 218, endPoint y: 97, distance: 23.8
click at [218, 97] on div "** 培养解决问题的能力和组织能力：** 一些用户表示在面对新的、未知的问题时存在困难，感觉缺乏条理，并且缺乏分析能力。建议包括提出澄清问题、寻求指导以及构建…" at bounding box center [200, 94] width 182 height 43
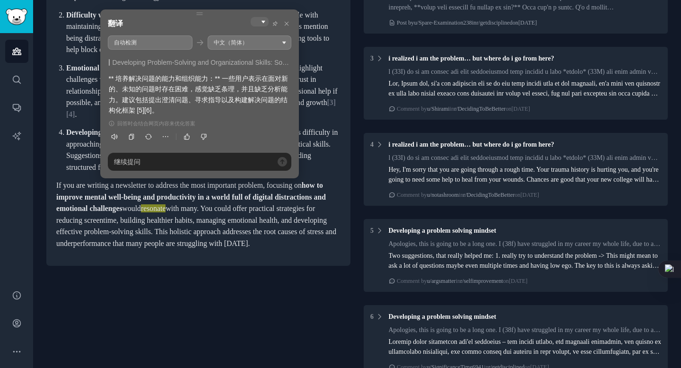
click at [193, 101] on div "** 培养解决问题的能力和组织能力：** 一些用户表示在面对新的、未知的问题时存在困难，感觉缺乏条理，并且缺乏分析能力。建议包括提出澄清问题、寻求指导以及构建…" at bounding box center [200, 94] width 182 height 43
click at [286, 23] on icon at bounding box center [287, 24] width 6 height 6
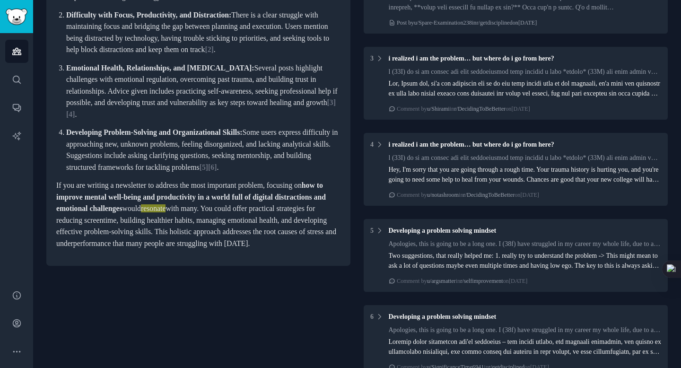
scroll to position [323, 0]
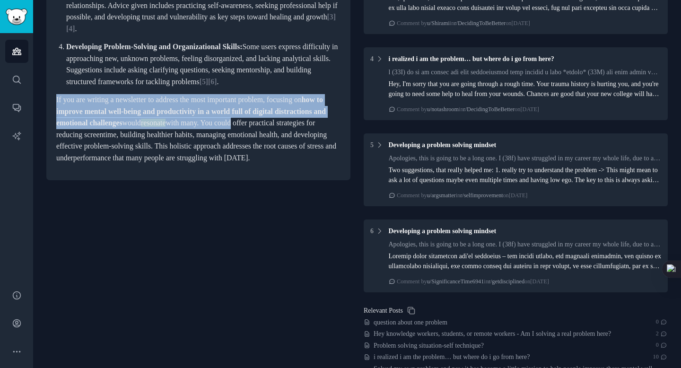
drag, startPoint x: 57, startPoint y: 148, endPoint x: 320, endPoint y: 165, distance: 264.0
click at [320, 164] on p "If you are writing a newsletter to address the most important problem, focusing…" at bounding box center [198, 129] width 284 height 70
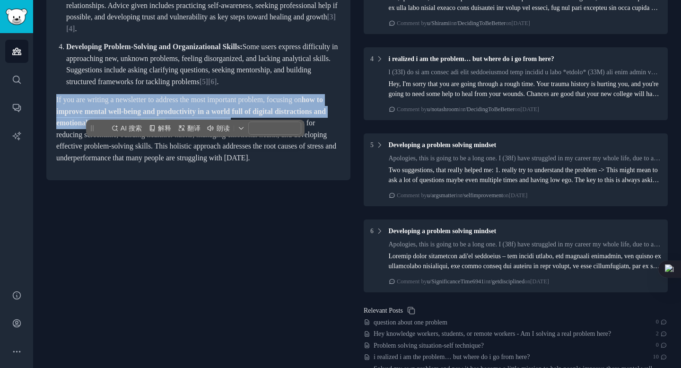
copy p "If you are writing a newsletter to address the most important problem, focusing…"
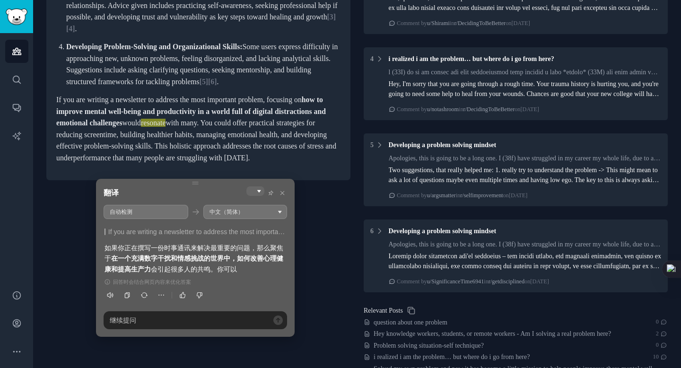
drag, startPoint x: 160, startPoint y: 245, endPoint x: 210, endPoint y: 258, distance: 51.9
click at [210, 258] on div "如果你正在撰写一份时事通讯来解决最重要的问题，那么聚焦于 在一个充满数字干扰和情感挑战的世界中，如何改善心理健康和提高生产力 会引起很多人的共鸣。你可以" at bounding box center [196, 259] width 182 height 32
click at [210, 258] on strong "在一个充满数字干扰和情感挑战的世界中，如何改善心理健康和提高生产力" at bounding box center [194, 263] width 179 height 18
drag, startPoint x: 154, startPoint y: 268, endPoint x: 185, endPoint y: 267, distance: 31.2
click at [185, 267] on div "如果你正在撰写一份时事通讯来解决最重要的问题，那么聚焦于 在一个充满数字干扰和情感挑战的世界中，如何改善心理健康和提高生产力 会引起很多人的共鸣。你可以" at bounding box center [196, 259] width 182 height 32
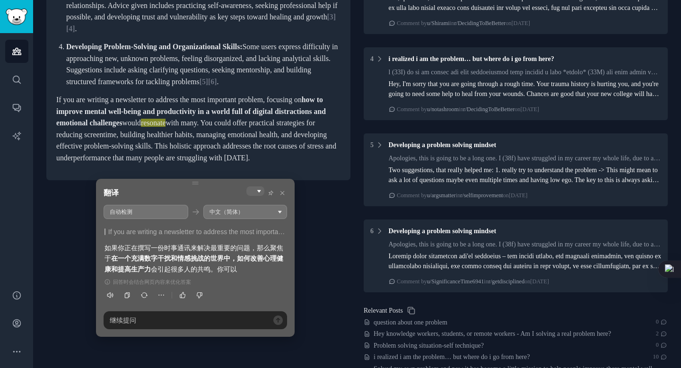
click at [128, 164] on p "If you are writing a newsletter to address the most important problem, focusing…" at bounding box center [198, 129] width 284 height 70
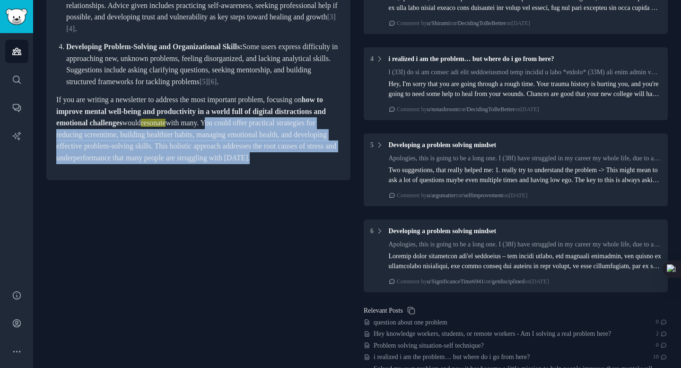
drag, startPoint x: 289, startPoint y: 169, endPoint x: 281, endPoint y: 215, distance: 46.6
click at [284, 164] on p "If you are writing a newsletter to address the most important problem, focusing…" at bounding box center [198, 129] width 284 height 70
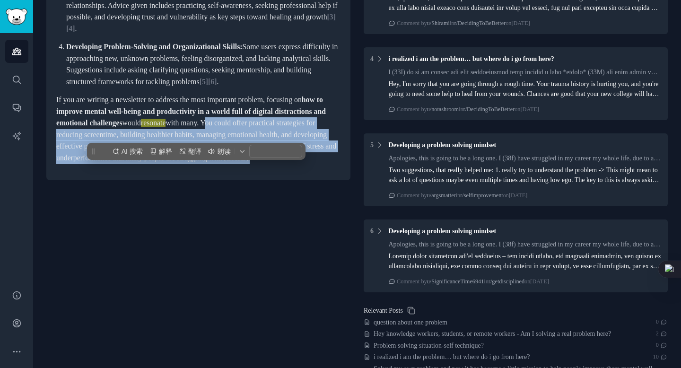
copy p "You could offer practical strategies for reducing screentime, building healthie…"
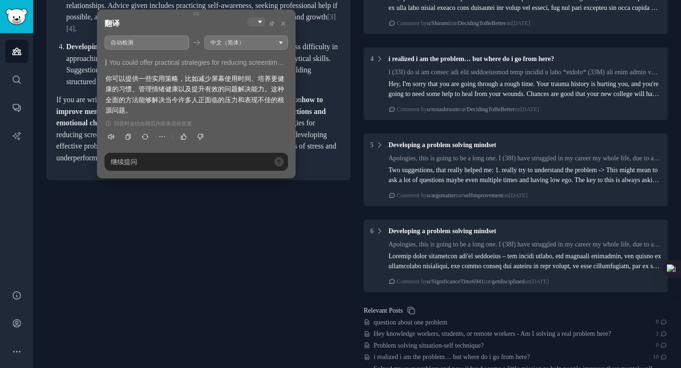
drag, startPoint x: 107, startPoint y: 79, endPoint x: 177, endPoint y: 80, distance: 70.0
click at [177, 80] on div "你可以提供一些实用策略，比如减少屏幕使用时间、培养更健康的习惯、管理情绪健康以及提升有效的问题解决能力。这种全面的方法能够解决当今许多人正面临的压力和表现不佳…" at bounding box center [196, 94] width 182 height 43
click at [151, 94] on div "你可以提供一些实用策略，比如减少屏幕使用时间、培养更健康的习惯、管理情绪健康以及提升有效的问题解决能力。这种全面的方法能够解决当今许多人正面临的压力和表现不佳…" at bounding box center [196, 94] width 182 height 43
drag, startPoint x: 193, startPoint y: 78, endPoint x: 189, endPoint y: 88, distance: 10.4
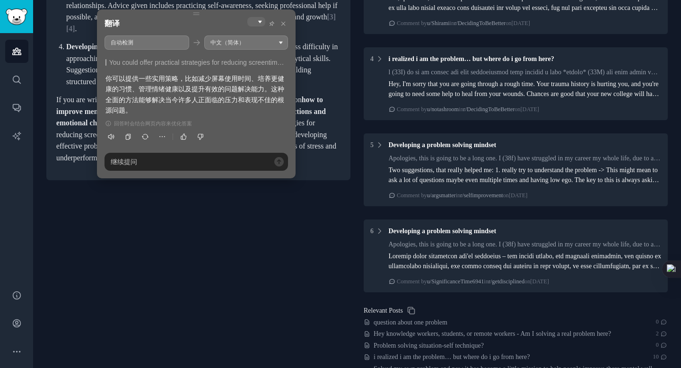
click at [189, 88] on div "你可以提供一些实用策略，比如减少屏幕使用时间、培养更健康的习惯、管理情绪健康以及提升有效的问题解决能力。这种全面的方法能够解决当今许多人正面临的压力和表现不佳…" at bounding box center [196, 94] width 182 height 43
drag, startPoint x: 154, startPoint y: 98, endPoint x: 261, endPoint y: 108, distance: 106.8
click at [261, 108] on div "你可以提供一些实用策略，比如减少屏幕使用时间、培养更健康的习惯、管理情绪健康以及提升有效的问题解决能力。这种全面的方法能够解决当今许多人正面临的压力和表现不佳…" at bounding box center [196, 94] width 182 height 43
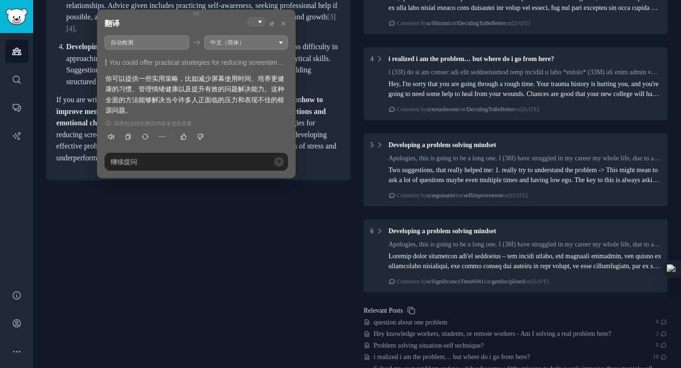
click at [272, 90] on div "你可以提供一些实用策略，比如减少屏幕使用时间、培养更健康的习惯、管理情绪健康以及提升有效的问题解决能力。这种全面的方法能够解决当今许多人正面临的压力和表现不佳…" at bounding box center [196, 94] width 182 height 43
drag, startPoint x: 196, startPoint y: 79, endPoint x: 285, endPoint y: 83, distance: 88.6
click at [285, 83] on div "你可以提供一些实用策略，比如减少屏幕使用时间、培养更健康的习惯、管理情绪健康以及提升有效的问题解决能力。这种全面的方法能够解决当今许多人正面临的压力和表现不佳…" at bounding box center [196, 94] width 182 height 43
click at [176, 99] on div "你可以提供一些实用策略，比如减少屏幕使用时间、培养更健康的习惯、管理情绪健康以及提升有效的问题解决能力。这种全面的方法能够解决当今许多人正面临的压力和表现不佳…" at bounding box center [196, 94] width 182 height 43
drag, startPoint x: 139, startPoint y: 88, endPoint x: 250, endPoint y: 89, distance: 111.6
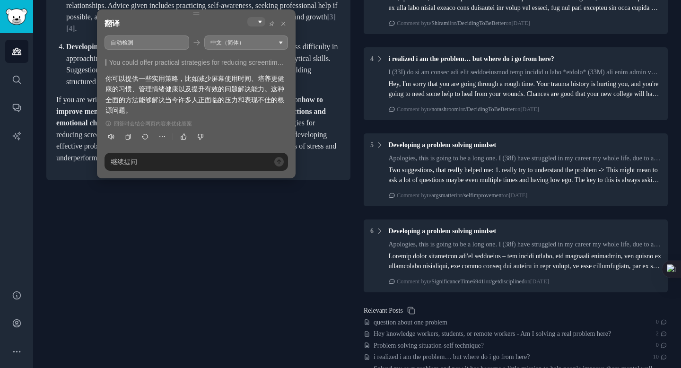
click at [250, 89] on div "你可以提供一些实用策略，比如减少屏幕使用时间、培养更健康的习惯、管理情绪健康以及提升有效的问题解决能力。这种全面的方法能够解决当今许多人正面临的压力和表现不佳…" at bounding box center [196, 94] width 182 height 43
click at [209, 106] on div "你可以提供一些实用策略，比如减少屏幕使用时间、培养更健康的习惯、管理情绪健康以及提升有效的问题解决能力。这种全面的方法能够解决当今许多人正面临的压力和表现不佳…" at bounding box center [196, 94] width 182 height 43
click at [282, 21] on icon at bounding box center [283, 24] width 6 height 6
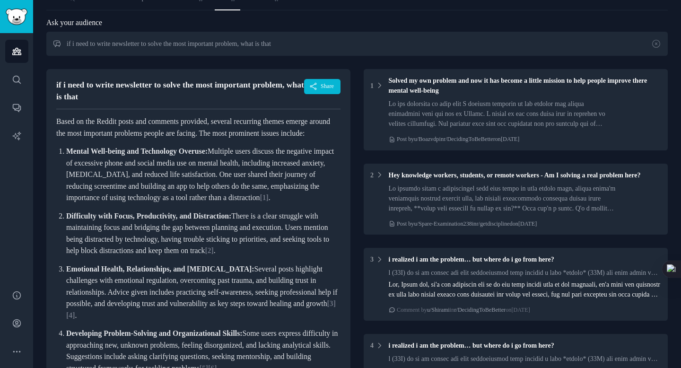
scroll to position [36, 0]
click at [158, 46] on input "if i need to write newsletter to solve the most important problem, what is that" at bounding box center [357, 44] width 622 height 24
click at [657, 45] on icon at bounding box center [657, 45] width 8 height 8
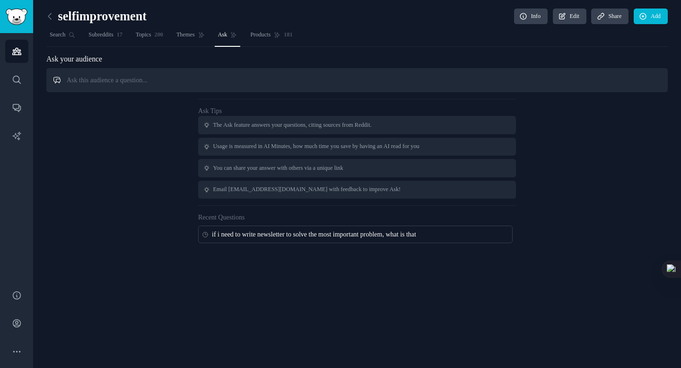
click at [317, 79] on input "text" at bounding box center [357, 80] width 622 height 24
click at [51, 19] on icon at bounding box center [50, 16] width 10 height 10
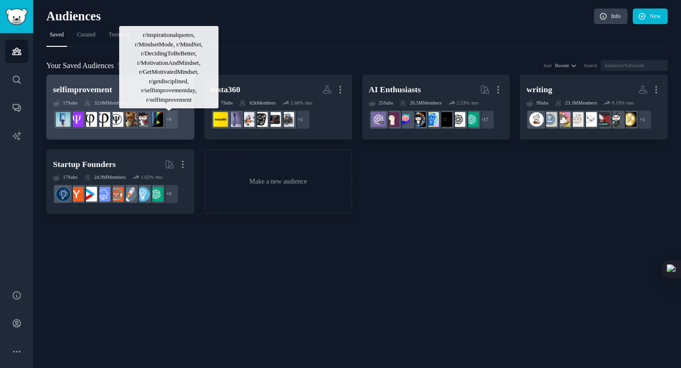
click at [170, 117] on div "+ 9" at bounding box center [169, 120] width 20 height 20
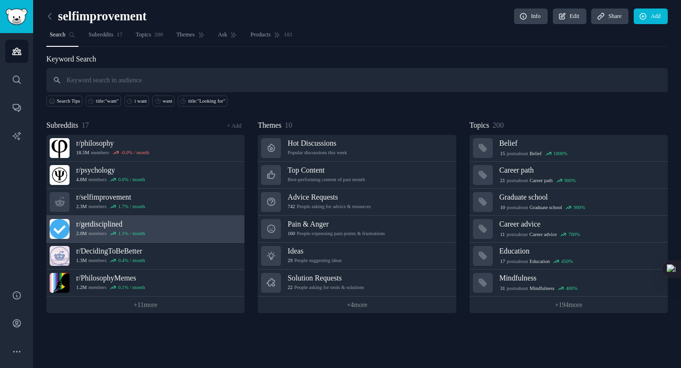
click at [94, 232] on div "2.0M members 1.1 % / month" at bounding box center [110, 233] width 69 height 7
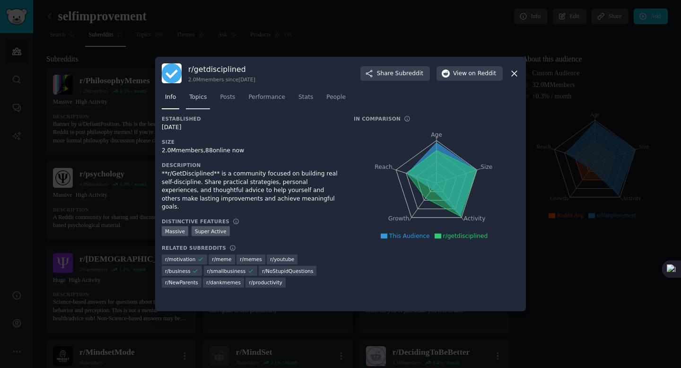
click at [194, 98] on span "Topics" at bounding box center [198, 97] width 18 height 9
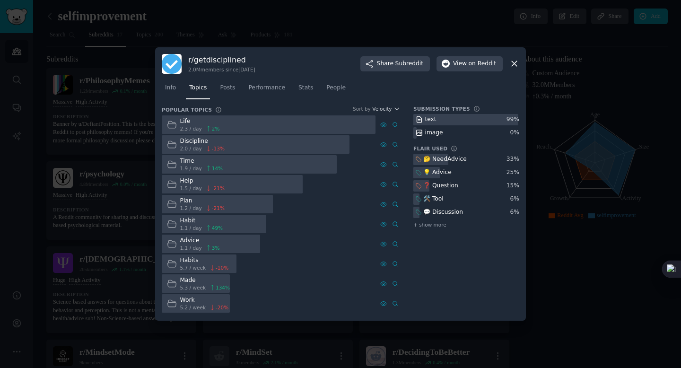
click at [190, 130] on span "2.3 / day" at bounding box center [191, 128] width 22 height 7
click at [392, 125] on icon at bounding box center [395, 125] width 7 height 7
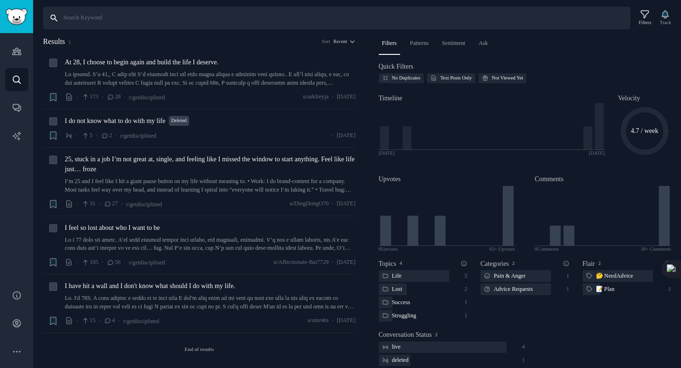
click at [155, 18] on input "Search" at bounding box center [336, 18] width 587 height 23
click at [18, 48] on icon "Sidebar" at bounding box center [16, 51] width 9 height 7
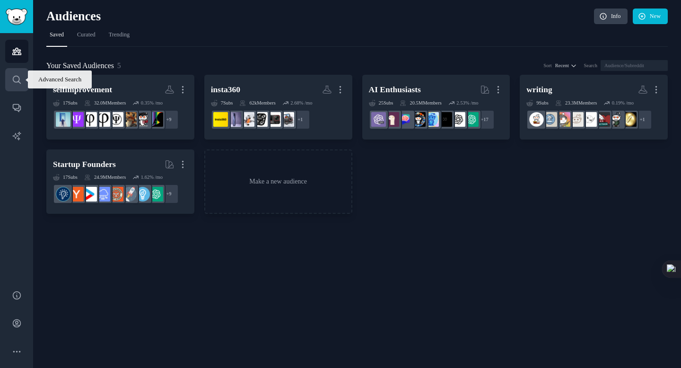
click at [23, 75] on link "Search" at bounding box center [16, 79] width 23 height 23
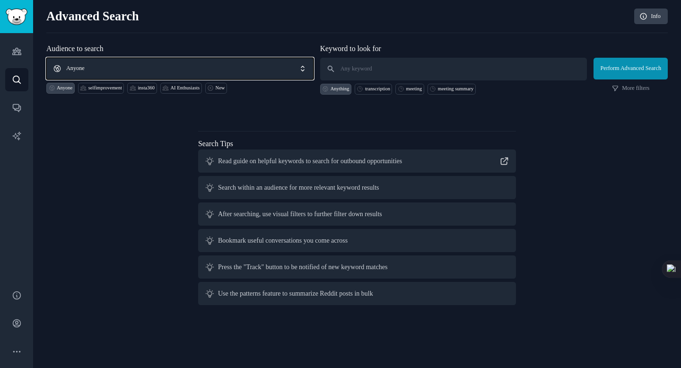
click at [110, 69] on span "Anyone" at bounding box center [179, 69] width 267 height 22
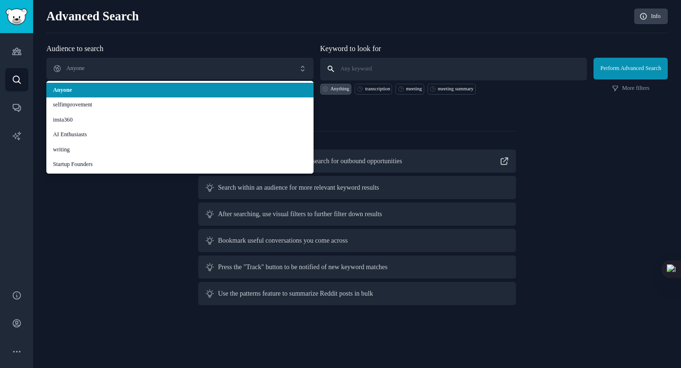
click at [353, 66] on input "text" at bounding box center [453, 69] width 267 height 23
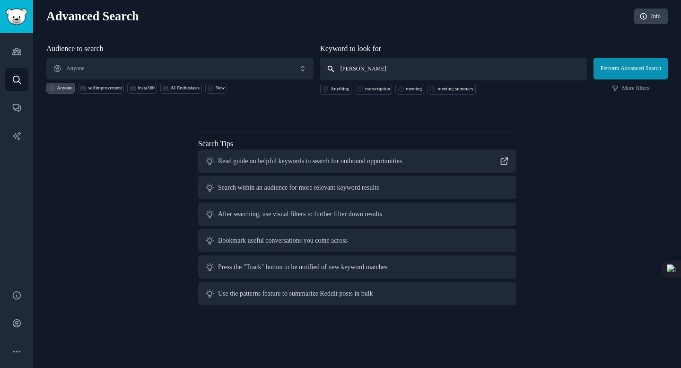
type input "dankoe"
click button "Perform Advanced Search" at bounding box center [631, 69] width 74 height 22
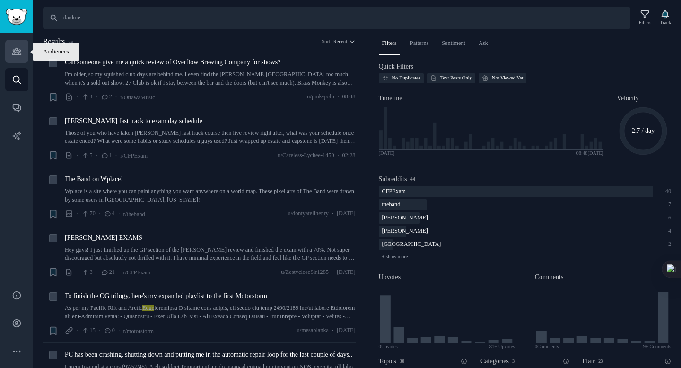
click at [19, 55] on icon "Sidebar" at bounding box center [16, 51] width 9 height 7
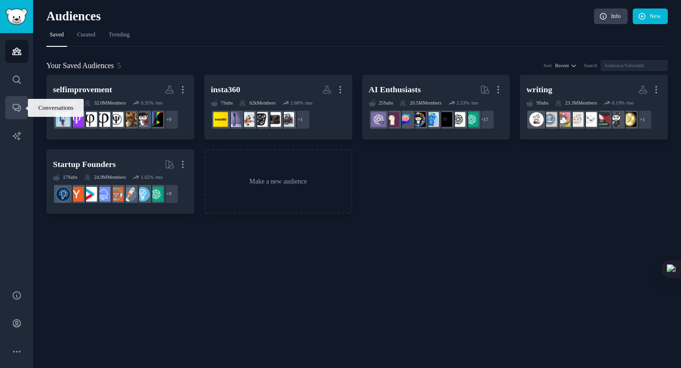
click at [19, 110] on icon "Sidebar" at bounding box center [17, 109] width 8 height 8
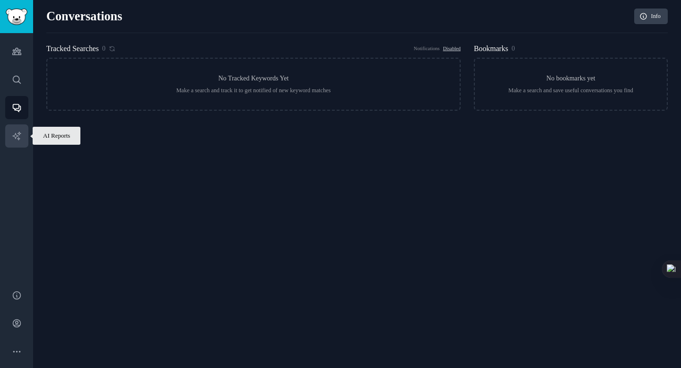
click at [19, 126] on link "AI Reports" at bounding box center [16, 135] width 23 height 23
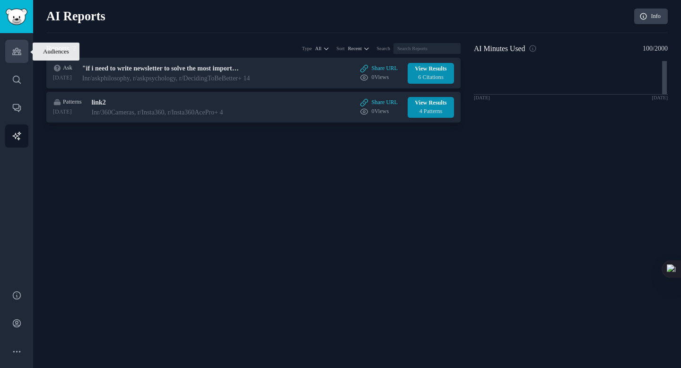
click at [20, 58] on link "Audiences" at bounding box center [16, 51] width 23 height 23
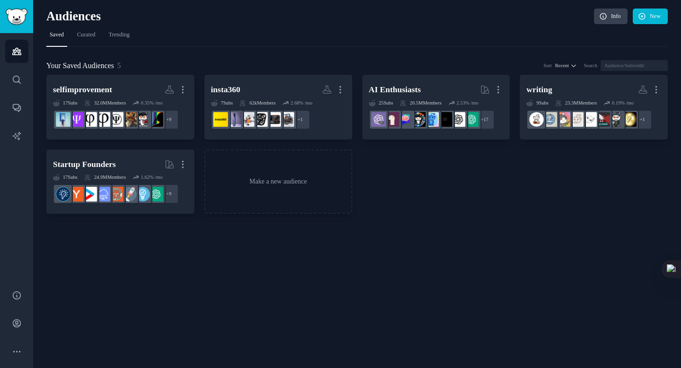
click at [311, 52] on div "Your Saved Audiences 5 Sort Recent Search selfimprovement More 17 Sub s 32.0M M…" at bounding box center [357, 130] width 622 height 167
click at [21, 80] on icon "Sidebar" at bounding box center [17, 80] width 10 height 10
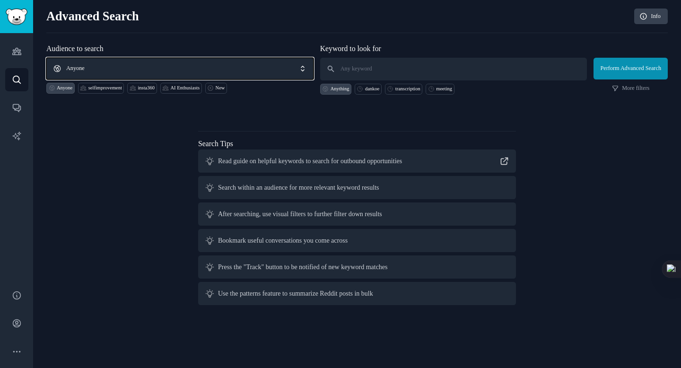
click at [157, 67] on span "Anyone" at bounding box center [179, 69] width 267 height 22
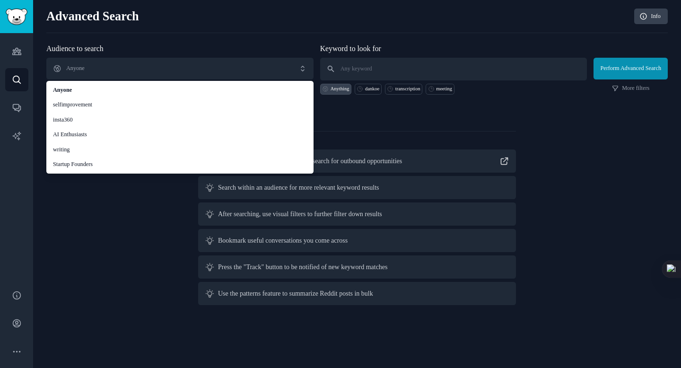
click at [190, 43] on div "Audience to search Anyone Anyone selfimprovement insta360 AI Enthusiasts writin…" at bounding box center [179, 69] width 267 height 52
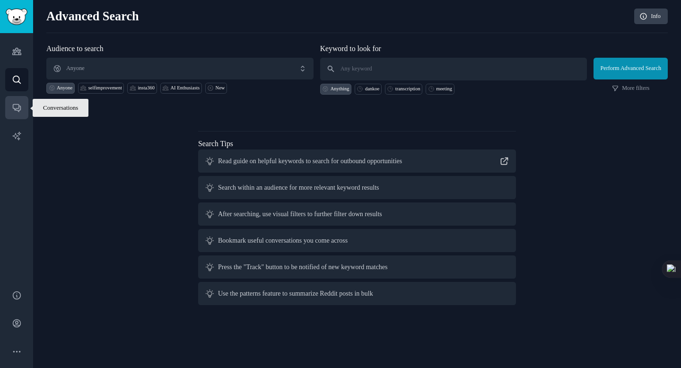
click at [8, 100] on link "Conversations" at bounding box center [16, 107] width 23 height 23
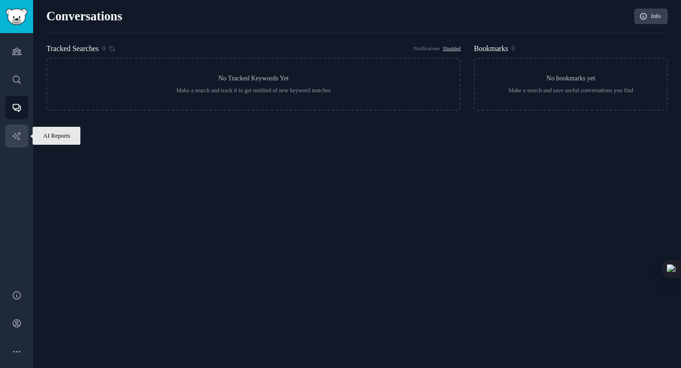
click at [21, 145] on link "AI Reports" at bounding box center [16, 135] width 23 height 23
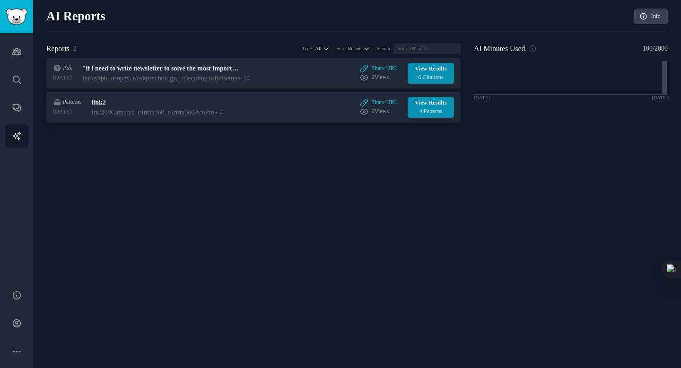
click at [21, 92] on div "Audiences Search Conversations AI Reports" at bounding box center [16, 155] width 33 height 245
click at [20, 88] on link "Search" at bounding box center [16, 79] width 23 height 23
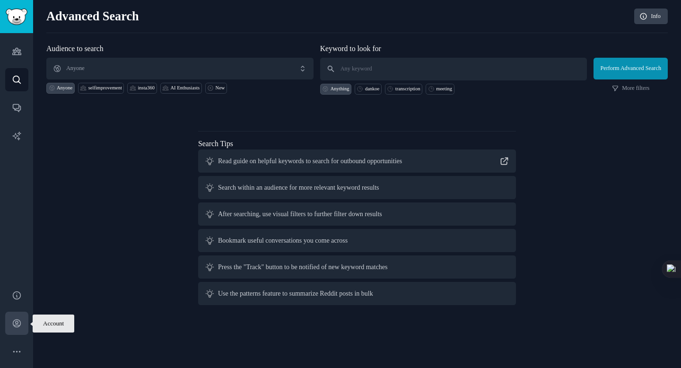
click at [19, 316] on link "Account" at bounding box center [16, 323] width 23 height 23
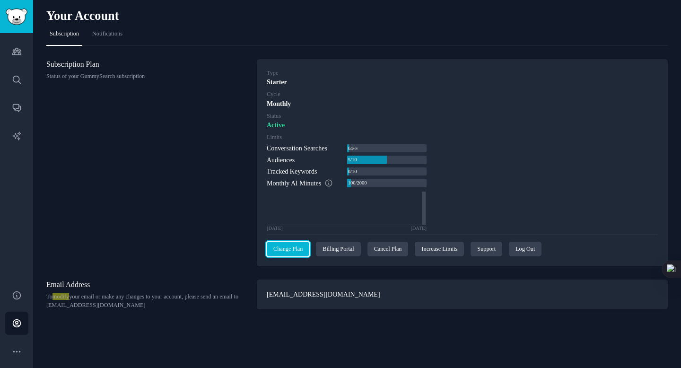
click at [279, 252] on link "Change Plan" at bounding box center [288, 249] width 43 height 15
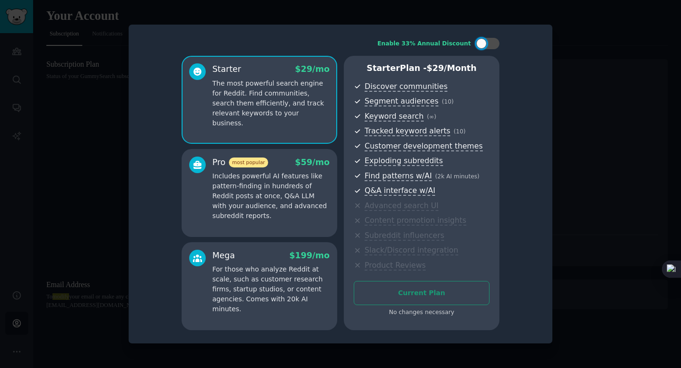
click at [239, 175] on p "Includes powerful AI features like pattern-finding in hundreds of Reddit posts …" at bounding box center [270, 196] width 117 height 50
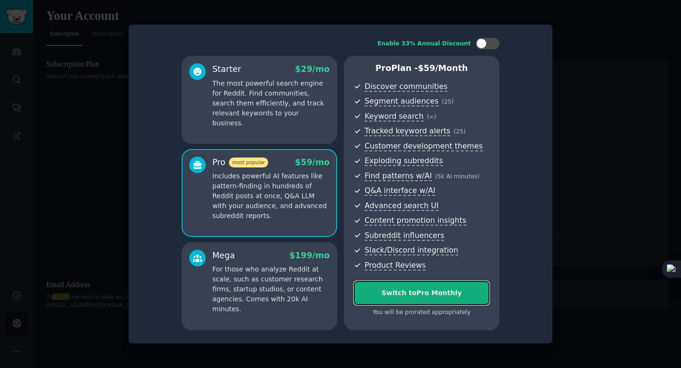
click at [418, 301] on button "Switch to Pro Monthly" at bounding box center [422, 293] width 136 height 24
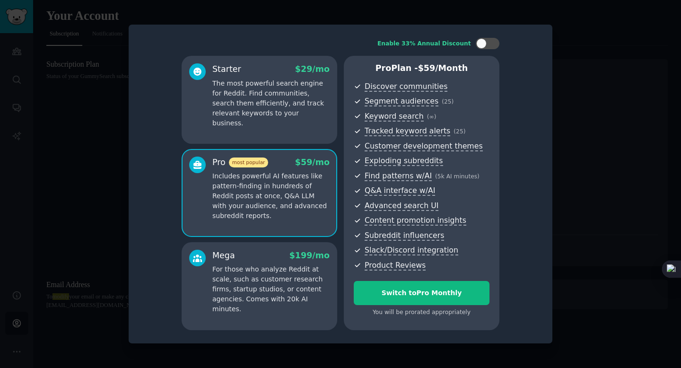
click at [276, 108] on p "The most powerful search engine for Reddit. Find communities, search them effic…" at bounding box center [270, 104] width 117 height 50
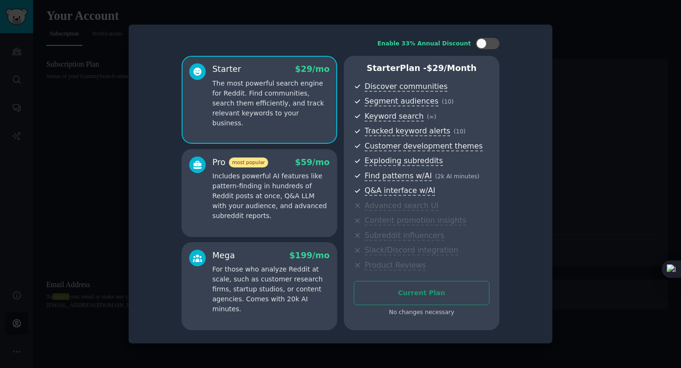
click at [278, 166] on div "Pro most popular $ 59 /mo" at bounding box center [270, 163] width 117 height 12
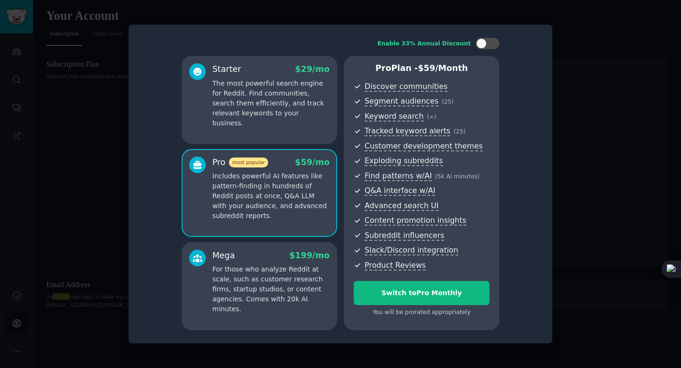
click at [259, 116] on p "The most powerful search engine for Reddit. Find communities, search them effic…" at bounding box center [270, 104] width 117 height 50
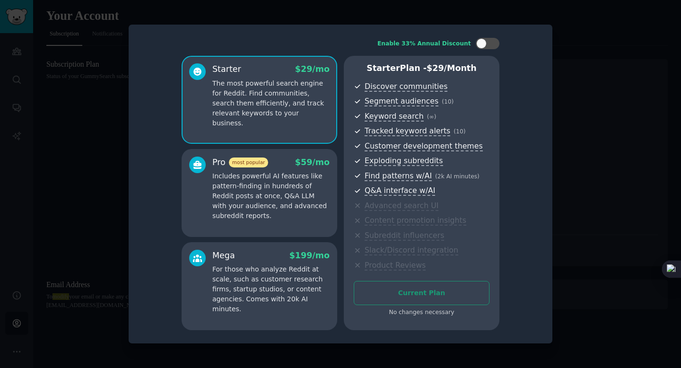
click at [623, 78] on div at bounding box center [340, 184] width 681 height 368
